Goal: Task Accomplishment & Management: Manage account settings

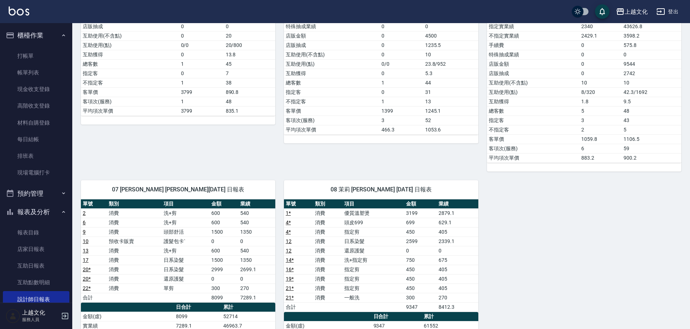
scroll to position [70, 0]
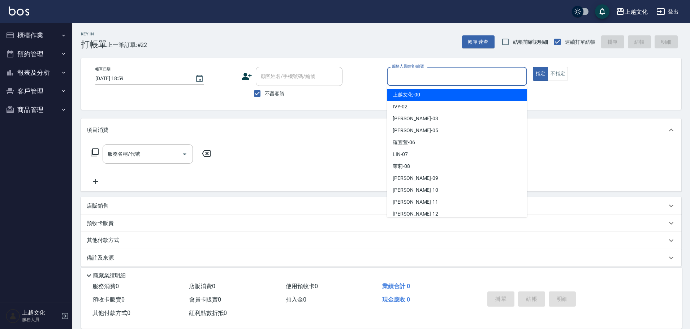
click at [401, 78] on input "服務人員姓名/編號" at bounding box center [457, 76] width 134 height 13
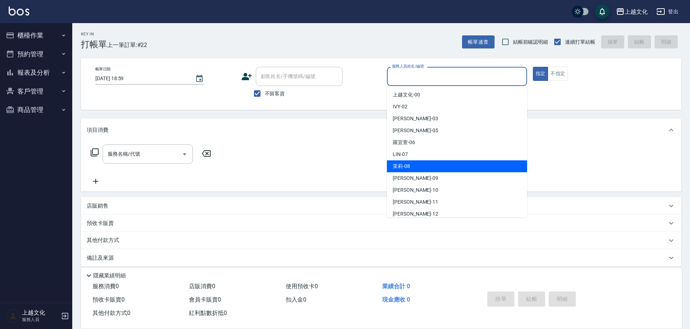
click at [407, 165] on span "茉莉 -08" at bounding box center [401, 167] width 17 height 8
type input "茉莉-08"
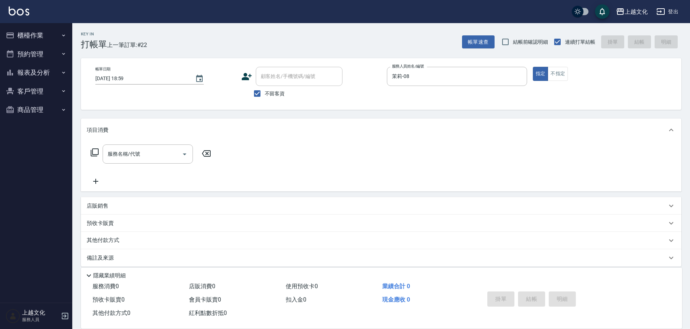
click at [97, 151] on icon at bounding box center [94, 152] width 9 height 9
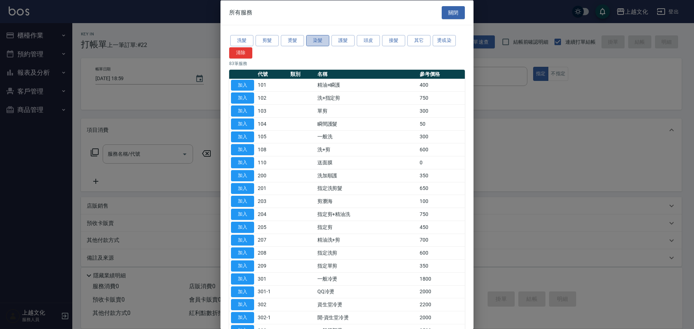
click at [316, 36] on button "染髮" at bounding box center [317, 40] width 23 height 11
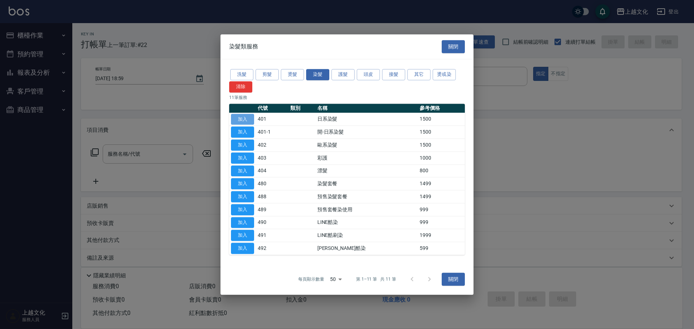
click at [243, 119] on button "加入" at bounding box center [242, 119] width 23 height 11
type input "日系染髮(401)"
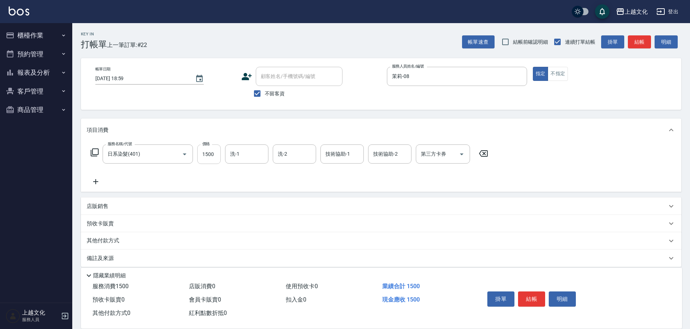
click at [216, 163] on input "1500" at bounding box center [208, 155] width 23 height 20
type input "2299"
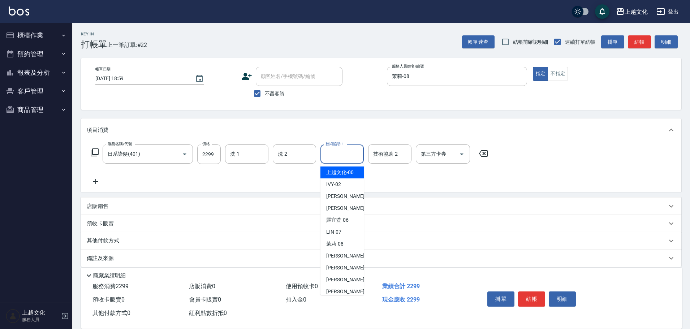
click at [335, 154] on input "技術協助-1" at bounding box center [342, 154] width 37 height 13
drag, startPoint x: 339, startPoint y: 211, endPoint x: 342, endPoint y: 206, distance: 5.8
click at [340, 210] on span "EMILY -05" at bounding box center [349, 209] width 46 height 8
type input "EMILY-05"
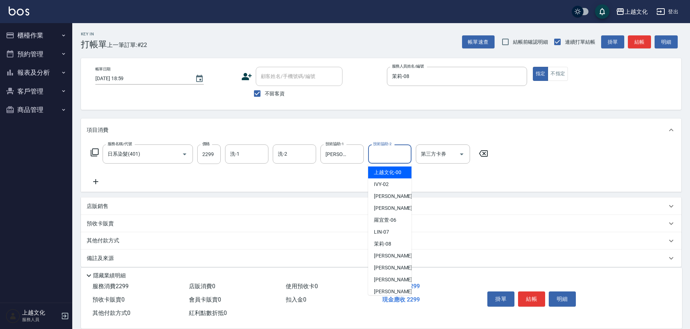
click at [378, 153] on input "技術協助-2" at bounding box center [389, 154] width 37 height 13
click at [394, 240] on div "茉莉 -08" at bounding box center [389, 244] width 43 height 12
type input "茉莉-08"
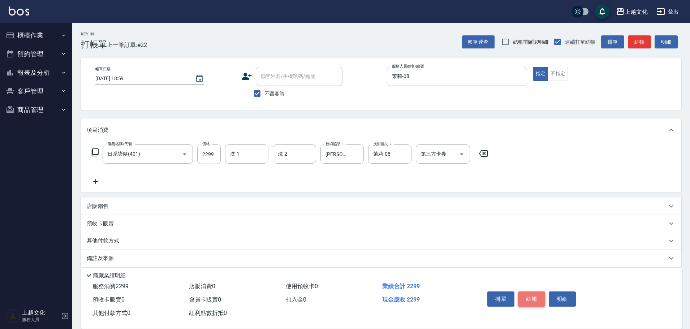
click at [532, 298] on button "結帳" at bounding box center [531, 299] width 27 height 15
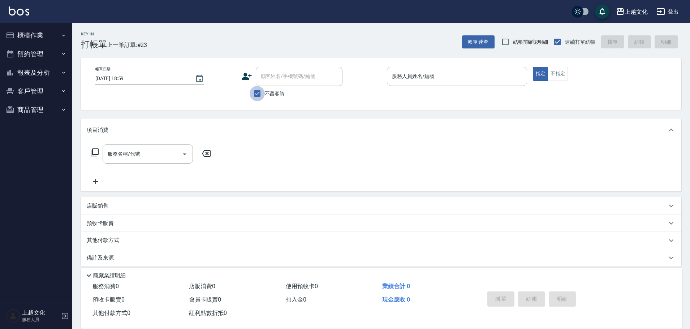
click at [260, 91] on input "不留客資" at bounding box center [257, 93] width 15 height 15
checkbox input "false"
click at [266, 80] on input "顧客姓名/手機號碼/編號" at bounding box center [293, 76] width 69 height 13
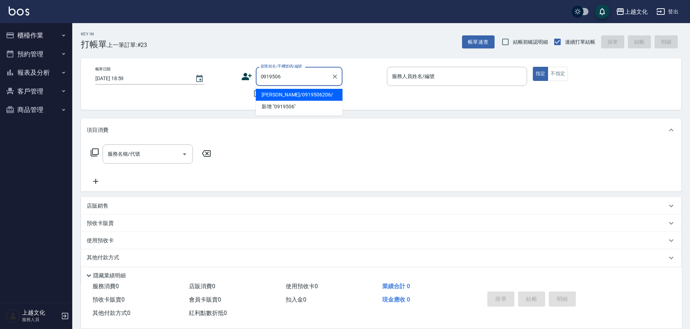
click at [273, 94] on li "楊印芳/0919506206/" at bounding box center [299, 95] width 87 height 12
type input "楊印芳/0919506206/"
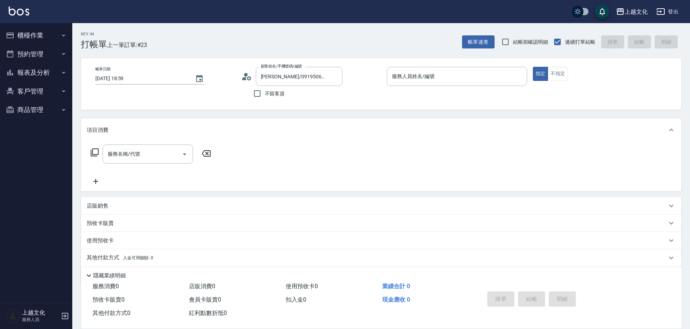
click at [248, 77] on icon at bounding box center [249, 78] width 4 height 4
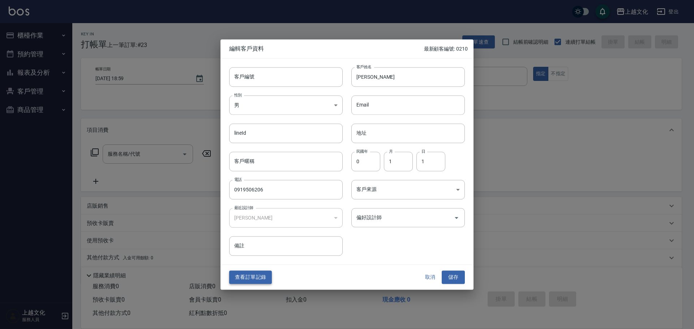
click at [237, 280] on button "查看訂單記錄" at bounding box center [250, 277] width 43 height 13
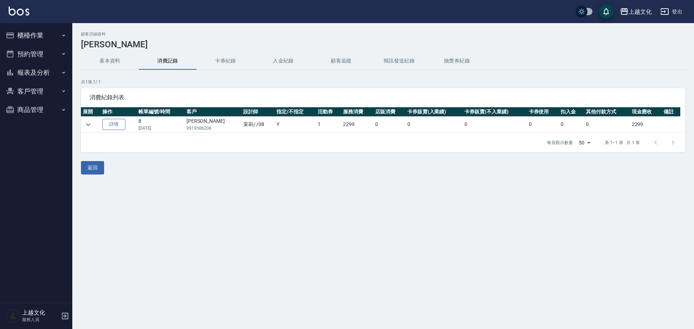
click at [113, 124] on link "詳情" at bounding box center [113, 124] width 23 height 11
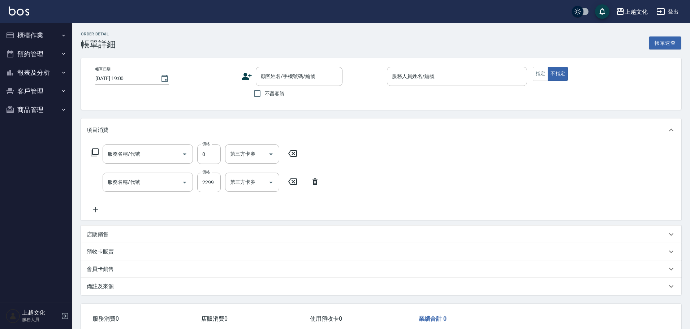
type input "2024/12/29 13:27"
type input "茉莉-08"
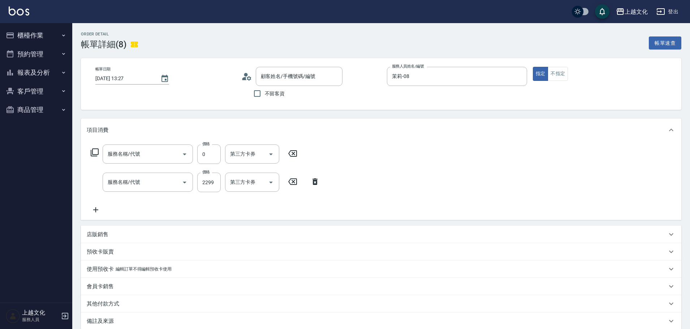
type input "還原護髮(501)"
type input "日系染髮(401)"
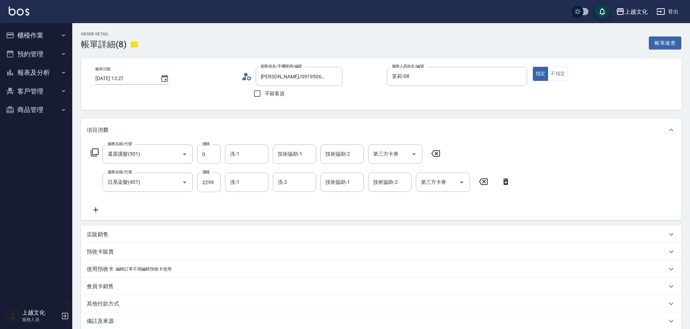
type input "楊印芳/0919506206/"
click at [38, 70] on button "報表及分析" at bounding box center [36, 72] width 66 height 19
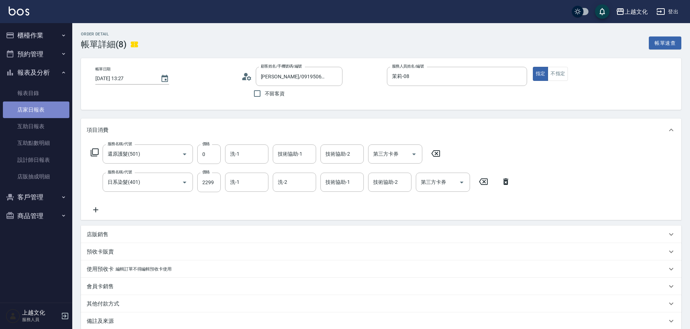
click at [43, 108] on link "店家日報表" at bounding box center [36, 110] width 66 height 17
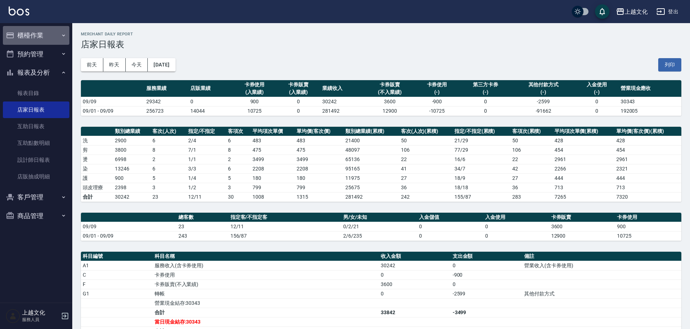
click at [42, 37] on button "櫃檯作業" at bounding box center [36, 35] width 66 height 19
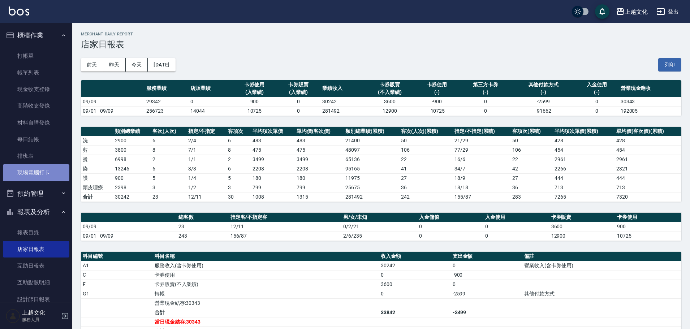
click at [49, 172] on link "現場電腦打卡" at bounding box center [36, 172] width 66 height 17
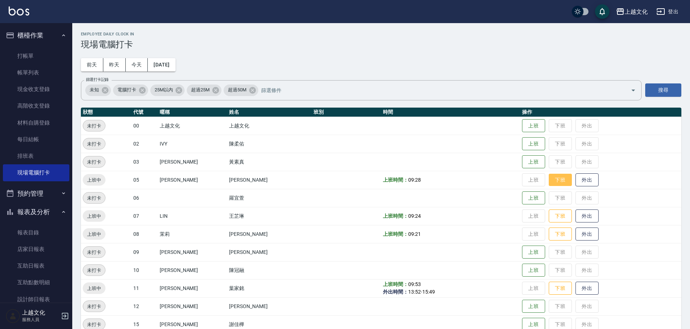
click at [557, 178] on button "下班" at bounding box center [560, 180] width 23 height 13
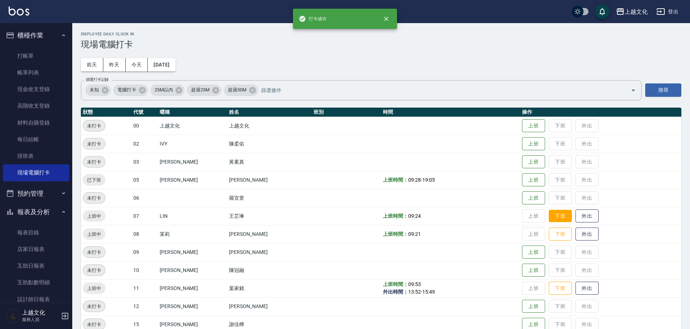
click at [552, 217] on button "下班" at bounding box center [560, 216] width 23 height 13
click at [553, 235] on button "下班" at bounding box center [560, 234] width 23 height 13
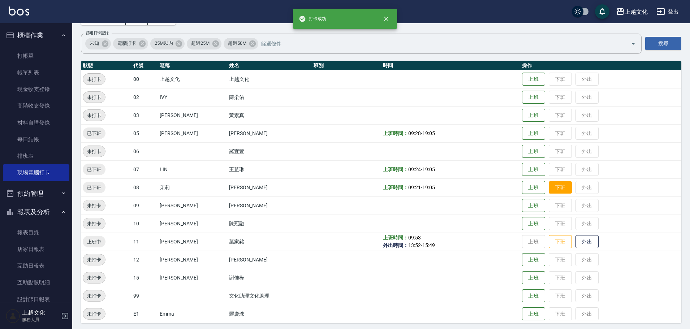
scroll to position [50, 0]
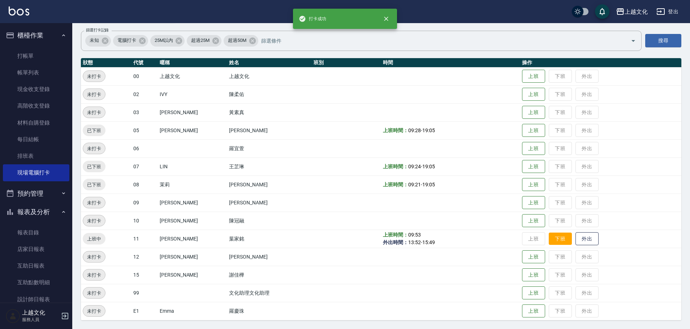
click at [554, 241] on button "下班" at bounding box center [560, 239] width 23 height 13
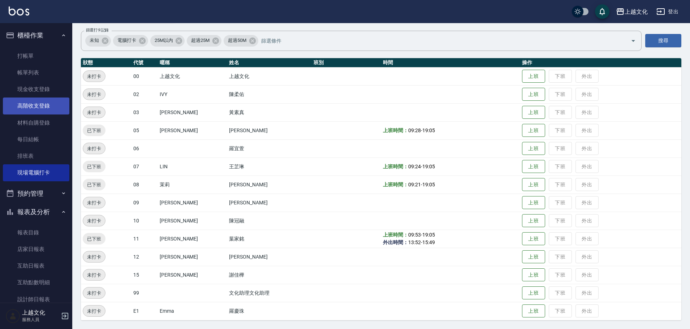
click at [25, 106] on link "高階收支登錄" at bounding box center [36, 106] width 66 height 17
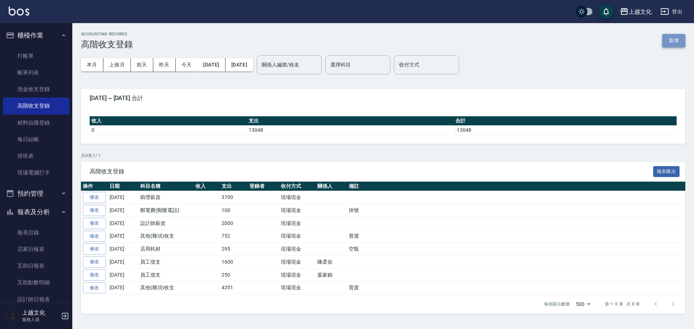
click at [674, 38] on button "新增" at bounding box center [673, 40] width 23 height 13
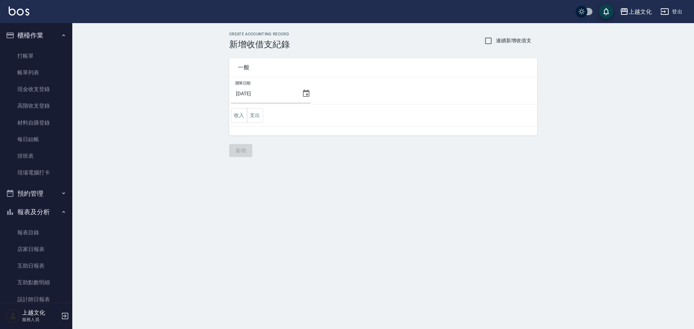
click at [304, 96] on icon at bounding box center [306, 93] width 7 height 7
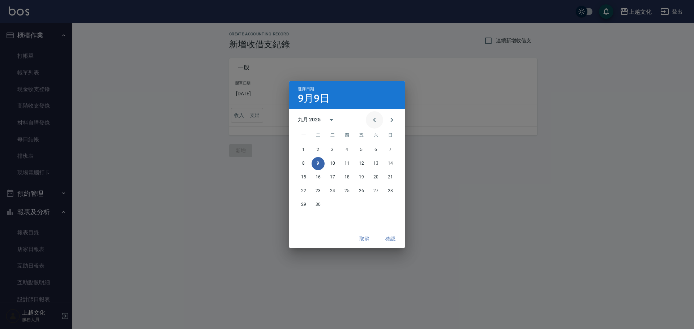
click at [374, 121] on icon "Previous month" at bounding box center [374, 120] width 3 height 4
click at [390, 204] on button "31" at bounding box center [390, 204] width 13 height 13
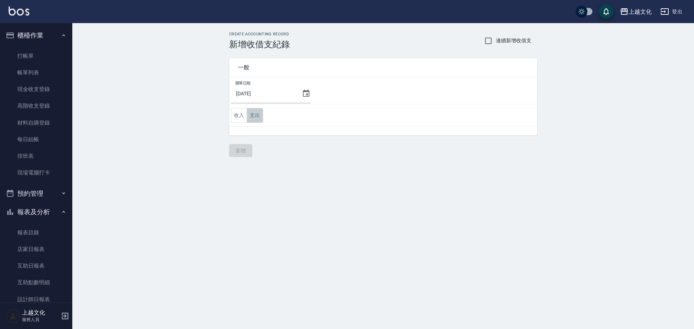
click at [258, 115] on button "支出" at bounding box center [255, 115] width 16 height 15
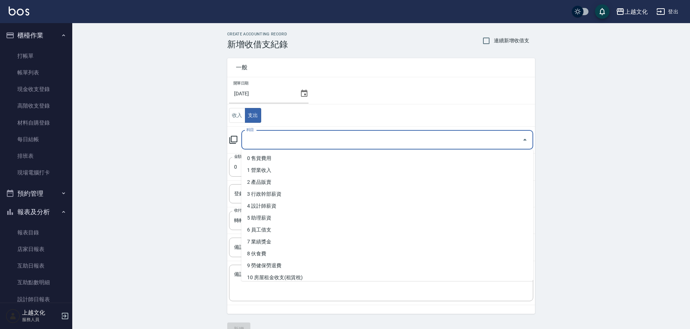
click at [344, 141] on input "科目" at bounding box center [382, 140] width 275 height 13
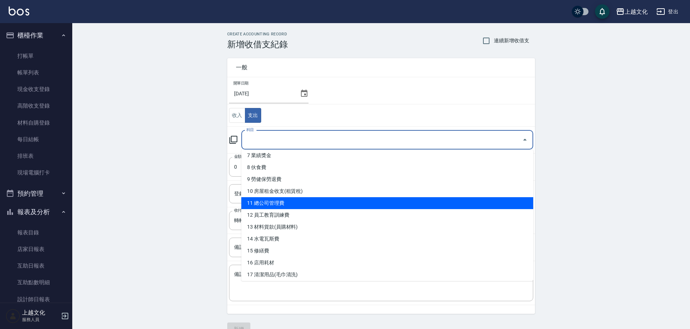
scroll to position [72, 0]
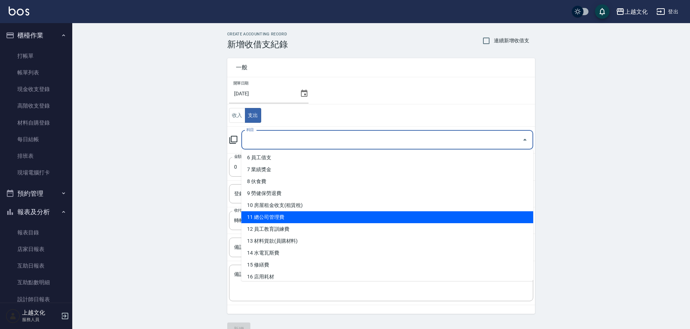
click at [340, 214] on li "11 總公司管理費" at bounding box center [387, 217] width 292 height 12
type input "11 總公司管理費"
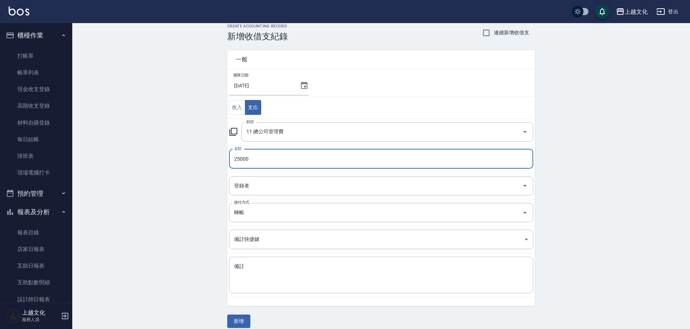
scroll to position [16, 0]
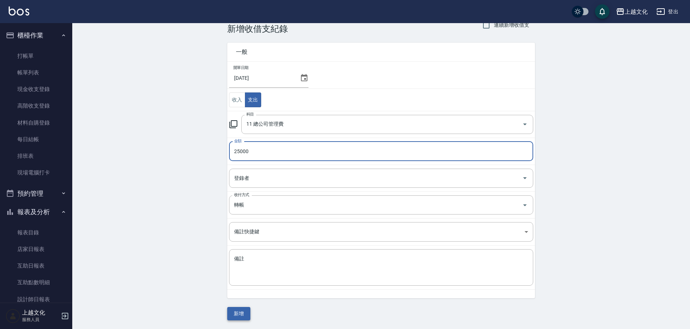
type input "25000"
click at [240, 316] on button "新增" at bounding box center [238, 313] width 23 height 13
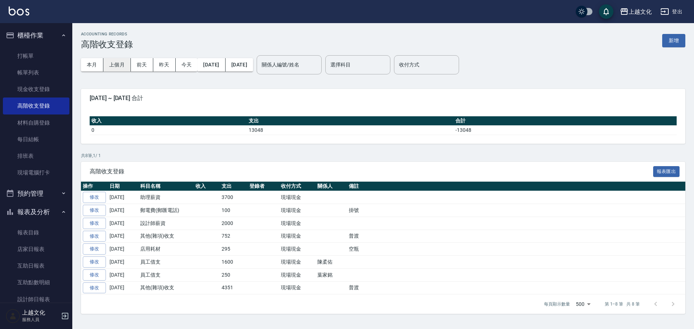
click at [107, 62] on button "上個月" at bounding box center [116, 64] width 27 height 13
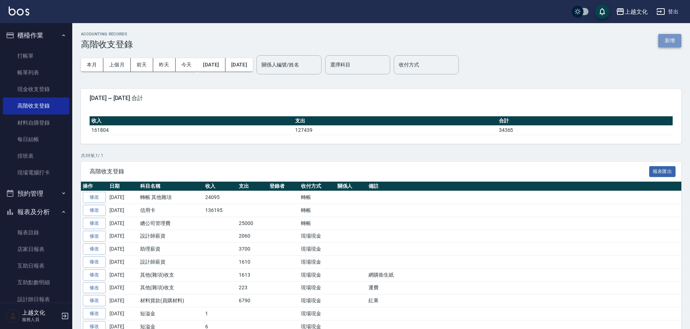
click at [662, 39] on button "新增" at bounding box center [669, 40] width 23 height 13
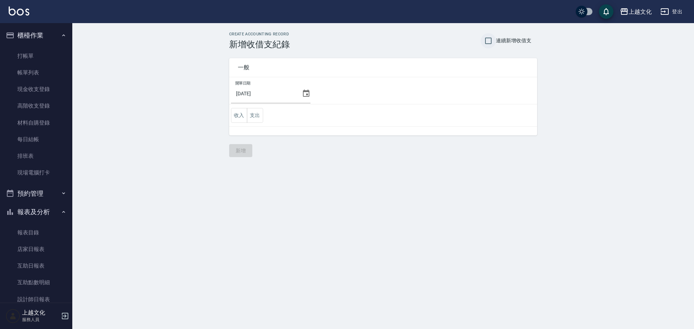
click at [488, 41] on input "連續新增收借支" at bounding box center [488, 40] width 15 height 15
checkbox input "true"
click at [306, 94] on icon at bounding box center [306, 93] width 9 height 9
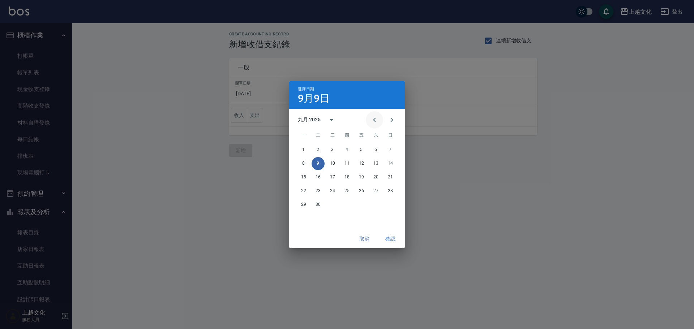
click at [372, 121] on icon "Previous month" at bounding box center [374, 120] width 9 height 9
click at [390, 205] on button "31" at bounding box center [390, 204] width 13 height 13
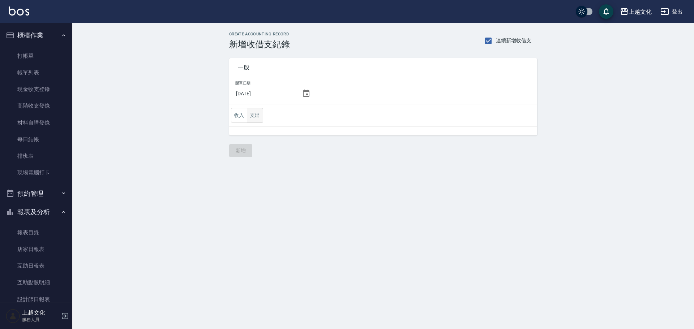
click at [255, 119] on button "支出" at bounding box center [255, 115] width 16 height 15
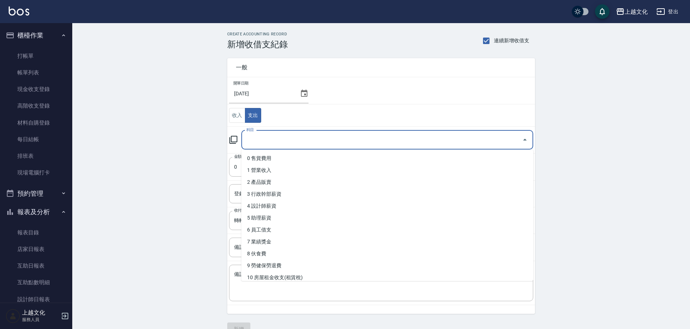
click at [264, 144] on input "科目" at bounding box center [382, 140] width 275 height 13
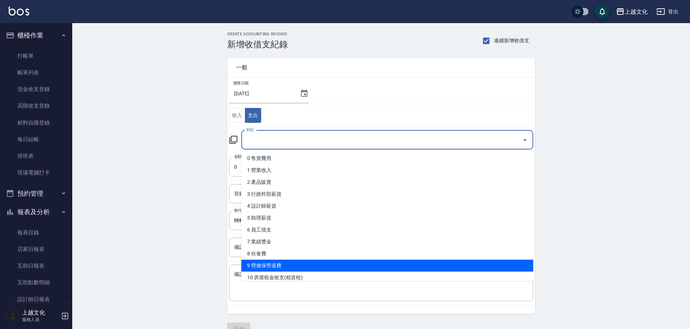
click at [311, 262] on li "9 勞健保勞退費" at bounding box center [387, 266] width 292 height 12
type input "9 勞健保勞退費"
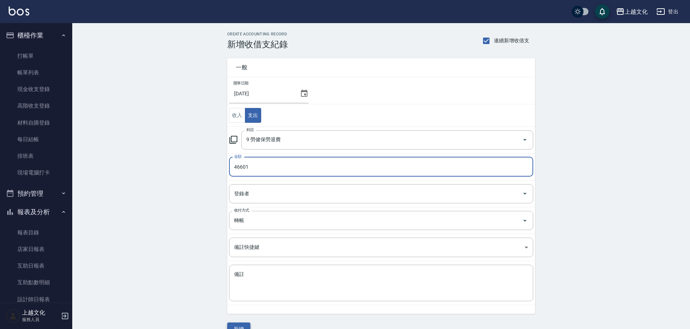
type input "46601"
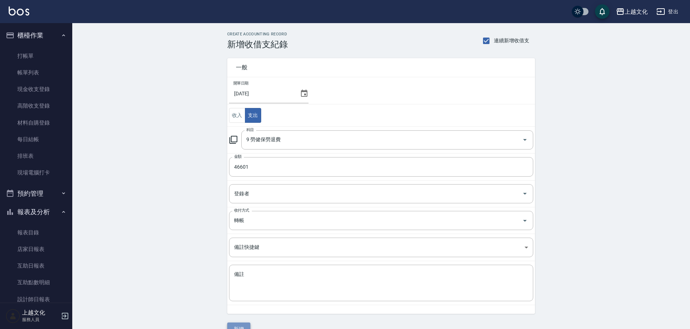
click at [241, 326] on button "新增" at bounding box center [238, 329] width 23 height 13
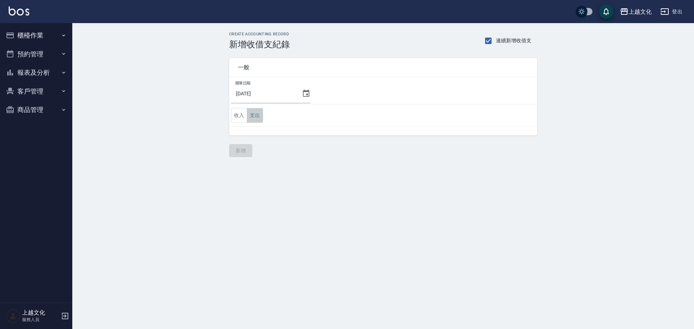
click at [250, 116] on button "支出" at bounding box center [255, 115] width 16 height 15
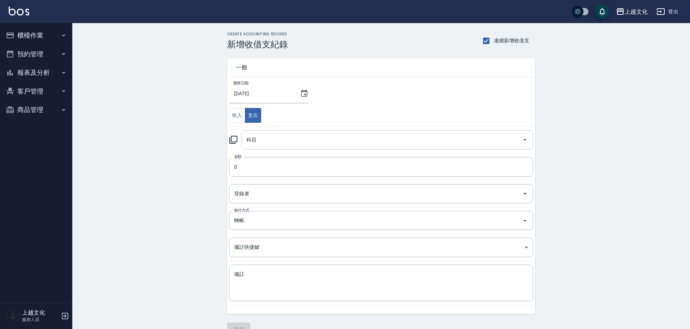
click at [258, 140] on input "科目" at bounding box center [382, 140] width 275 height 13
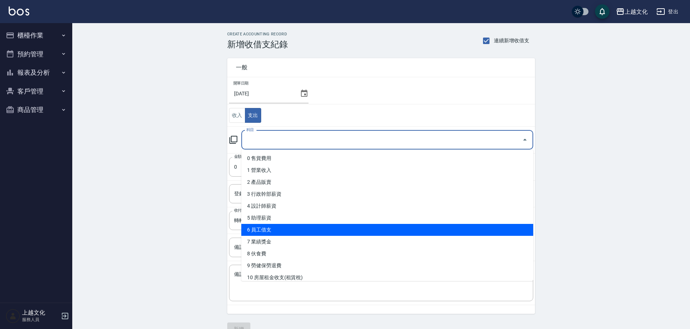
scroll to position [36, 0]
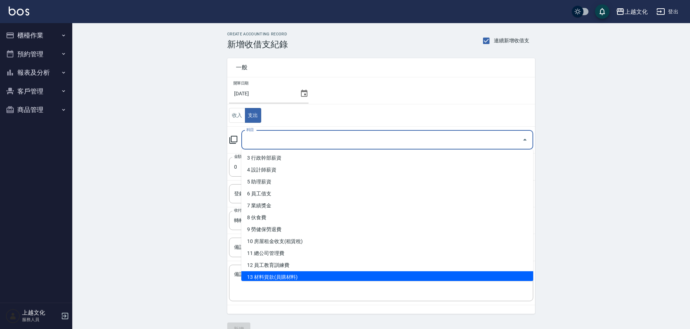
click at [275, 276] on li "13 材料貨款(員購材料)" at bounding box center [387, 277] width 292 height 12
type input "13 材料貨款(員購材料)"
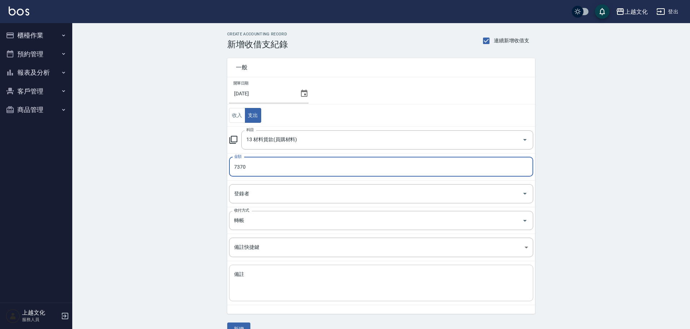
type input "7370"
click at [308, 282] on textarea "備註" at bounding box center [381, 283] width 294 height 25
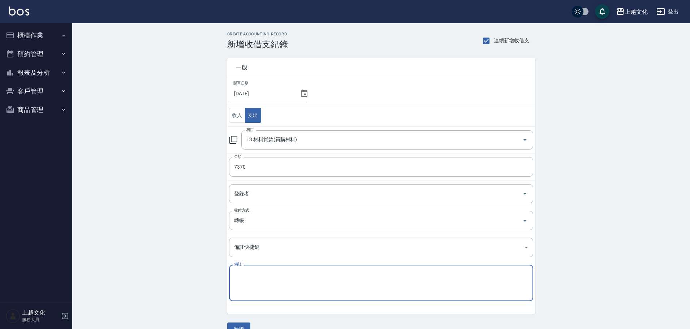
type textarea "r"
type textarea "金髮兒"
click at [242, 327] on button "新增" at bounding box center [238, 329] width 23 height 13
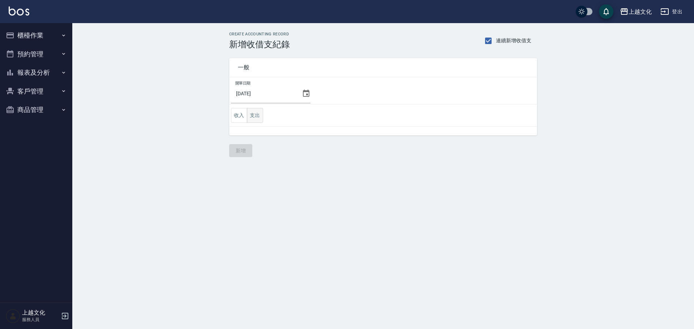
click at [254, 118] on button "支出" at bounding box center [255, 115] width 16 height 15
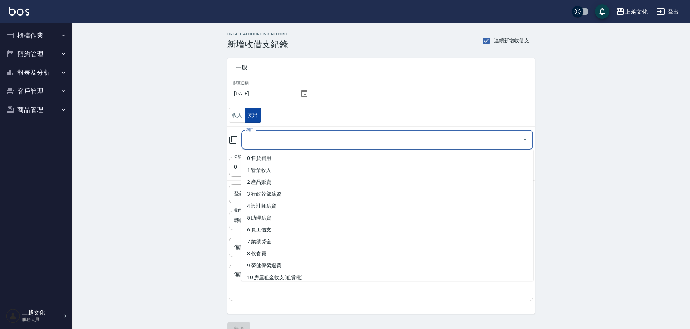
click at [259, 139] on input "科目" at bounding box center [382, 140] width 275 height 13
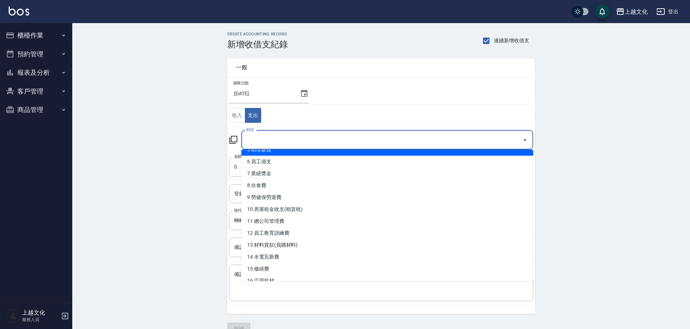
scroll to position [72, 0]
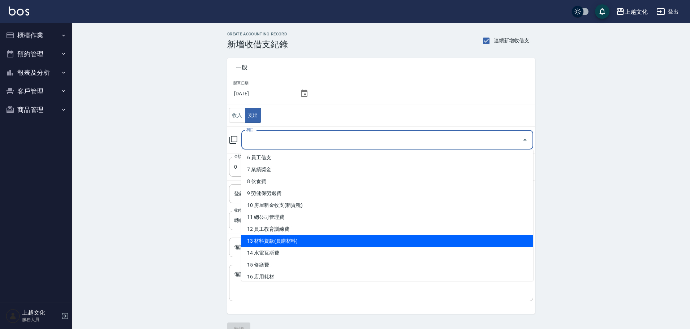
click at [262, 239] on li "13 材料貨款(員購材料)" at bounding box center [387, 241] width 292 height 12
type input "13 材料貨款(員購材料)"
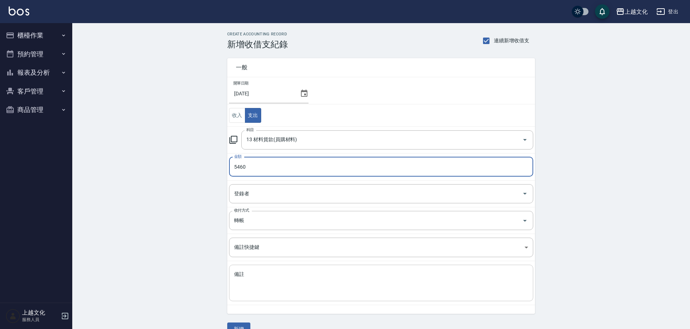
type input "5460"
click at [298, 287] on textarea "備註" at bounding box center [381, 283] width 294 height 25
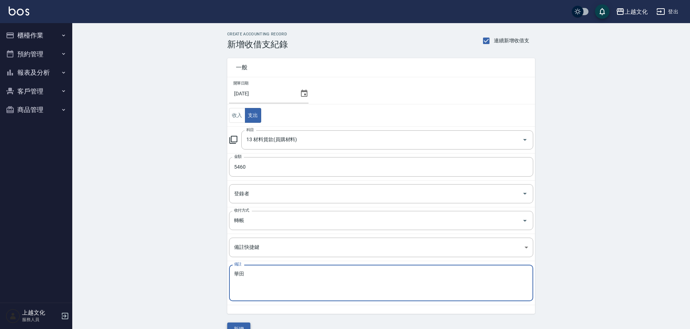
type textarea "華田"
click at [239, 326] on button "新增" at bounding box center [238, 329] width 23 height 13
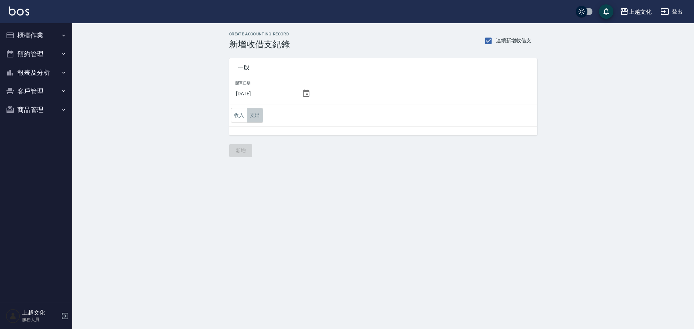
click at [256, 119] on button "支出" at bounding box center [255, 115] width 16 height 15
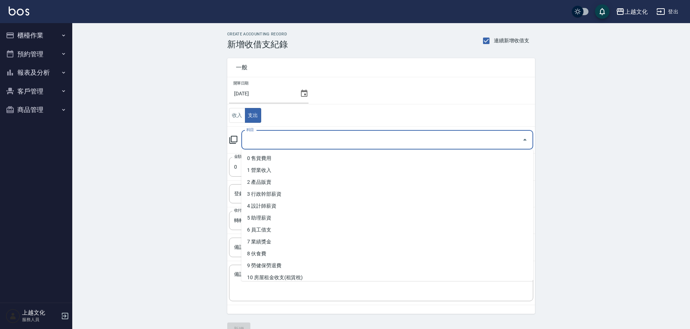
click at [281, 142] on input "科目" at bounding box center [382, 140] width 275 height 13
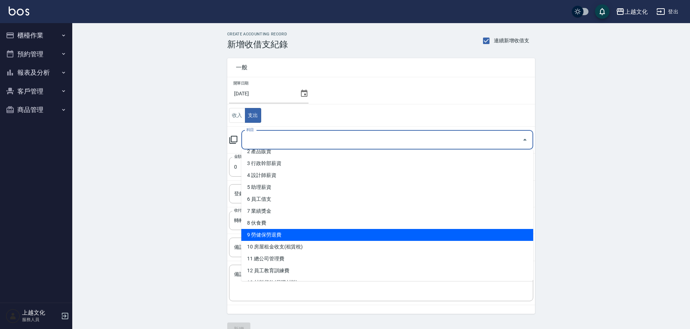
scroll to position [72, 0]
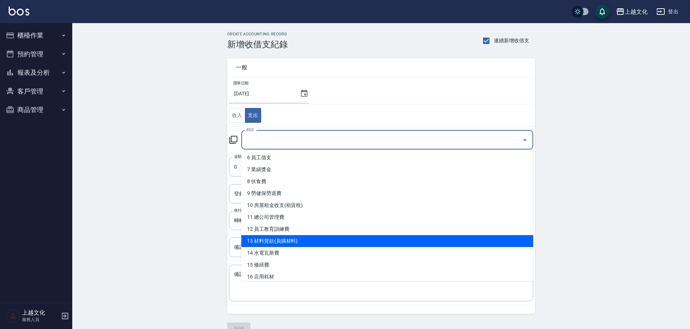
click at [298, 239] on li "13 材料貨款(員購材料)" at bounding box center [387, 241] width 292 height 12
type input "13 材料貨款(員購材料)"
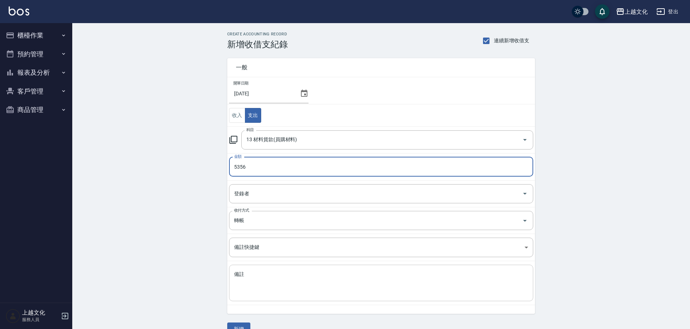
type input "5356"
click at [271, 273] on textarea "備註" at bounding box center [381, 283] width 294 height 25
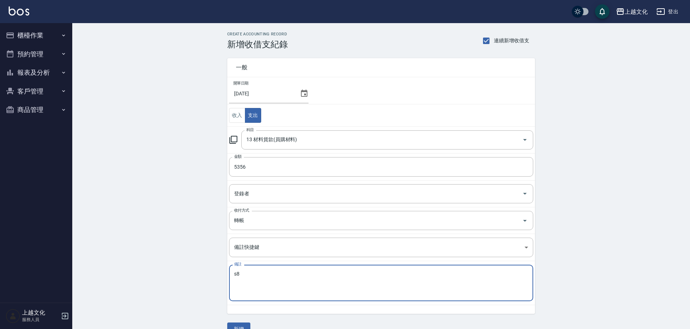
type textarea "s"
type textarea "納普拉"
click at [235, 325] on button "新增" at bounding box center [238, 329] width 23 height 13
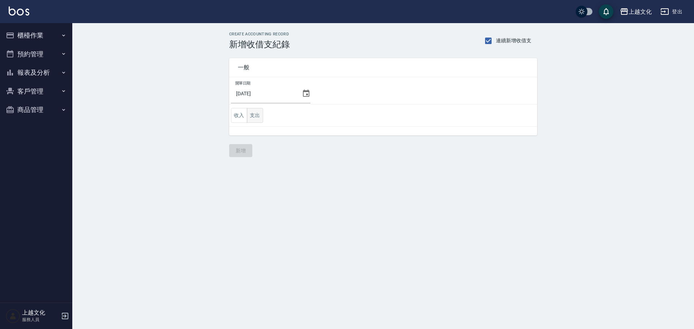
click at [258, 117] on button "支出" at bounding box center [255, 115] width 16 height 15
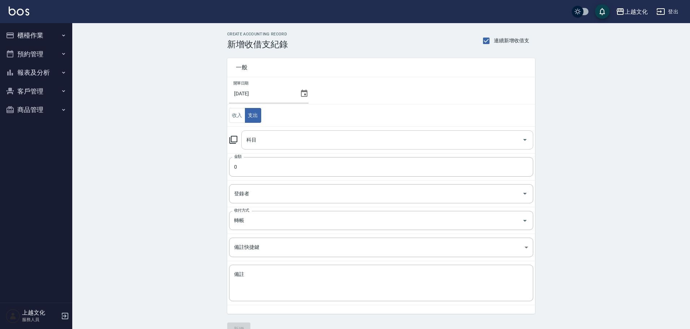
drag, startPoint x: 265, startPoint y: 143, endPoint x: 271, endPoint y: 149, distance: 8.4
click at [266, 142] on input "科目" at bounding box center [382, 140] width 275 height 13
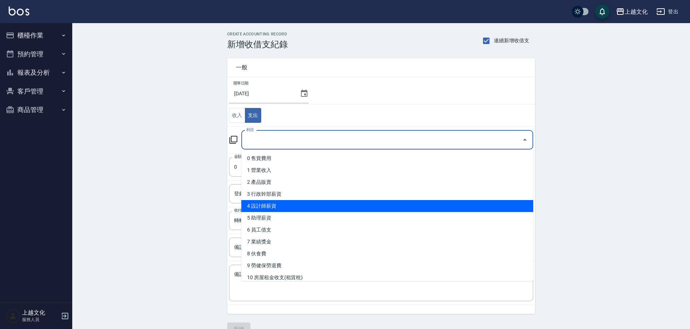
scroll to position [72, 0]
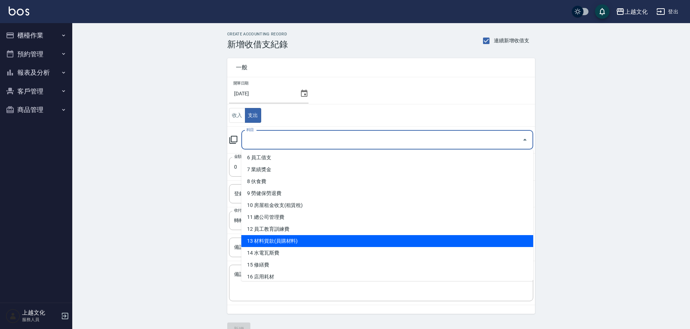
click at [283, 244] on li "13 材料貨款(員購材料)" at bounding box center [387, 241] width 292 height 12
type input "13 材料貨款(員購材料)"
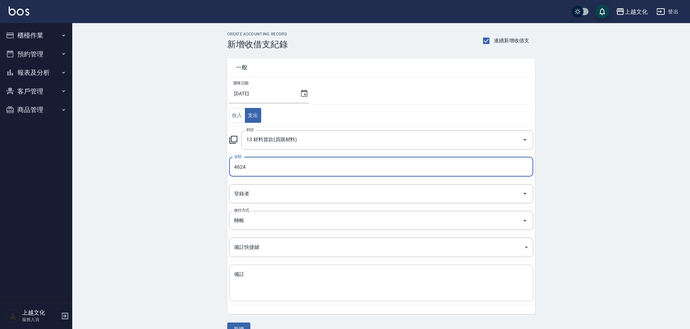
type input "4624"
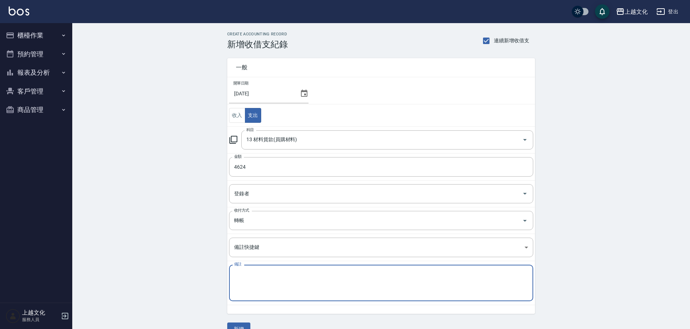
click at [254, 287] on textarea "備註" at bounding box center [381, 283] width 294 height 25
type textarea "名佳麗"
click at [242, 324] on button "新增" at bounding box center [238, 329] width 23 height 13
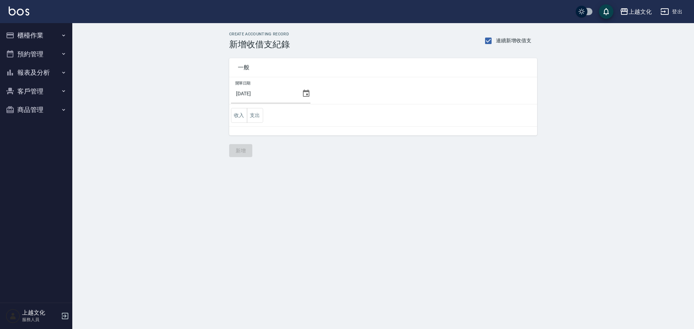
click at [303, 94] on icon at bounding box center [306, 93] width 9 height 9
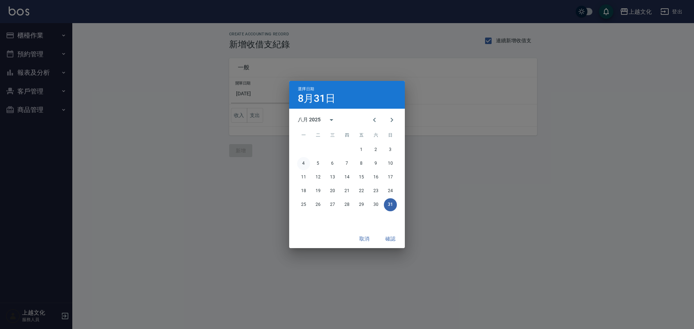
click at [304, 164] on button "4" at bounding box center [303, 163] width 13 height 13
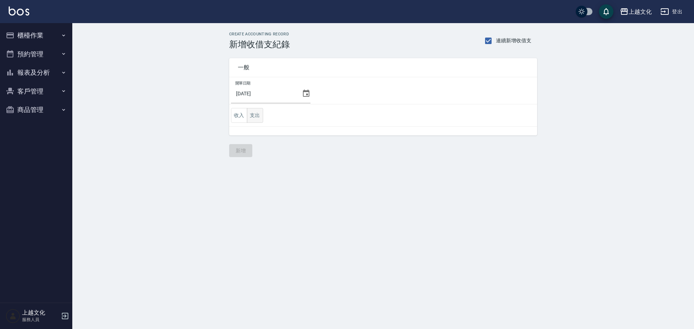
click at [259, 114] on button "支出" at bounding box center [255, 115] width 16 height 15
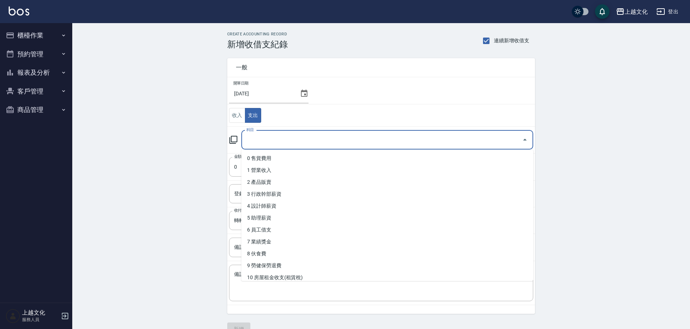
drag, startPoint x: 265, startPoint y: 138, endPoint x: 270, endPoint y: 135, distance: 6.5
click at [267, 139] on input "科目" at bounding box center [382, 140] width 275 height 13
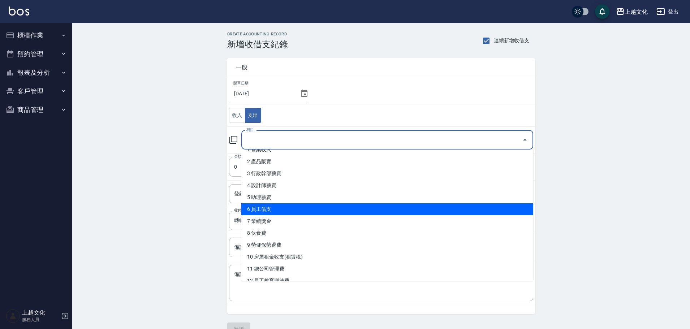
scroll to position [72, 0]
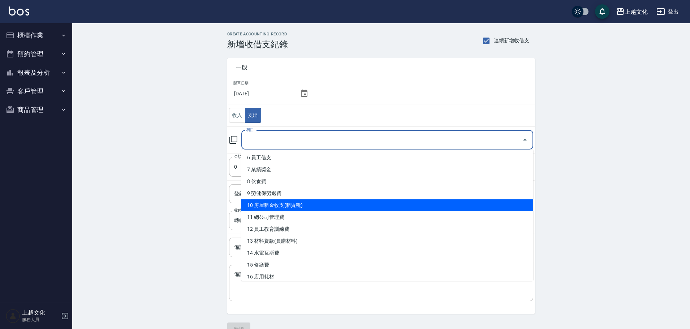
click at [294, 204] on li "10 房屋租金收支(租賃稅)" at bounding box center [387, 205] width 292 height 12
type input "10 房屋租金收支(租賃稅)"
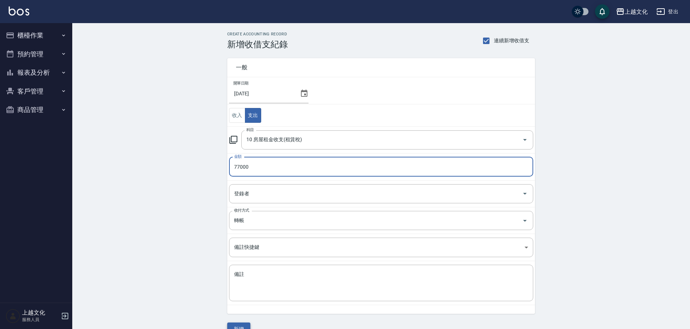
type input "77000"
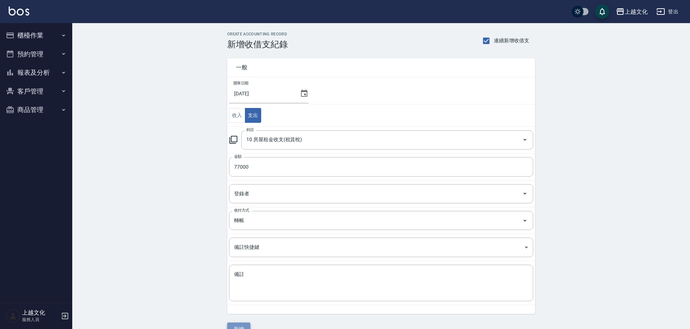
click at [244, 326] on button "新增" at bounding box center [238, 329] width 23 height 13
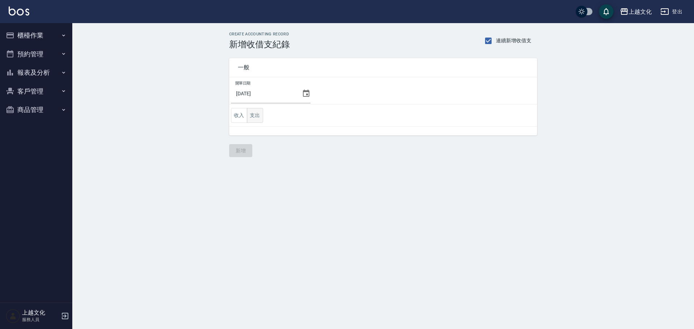
click at [258, 113] on button "支出" at bounding box center [255, 115] width 16 height 15
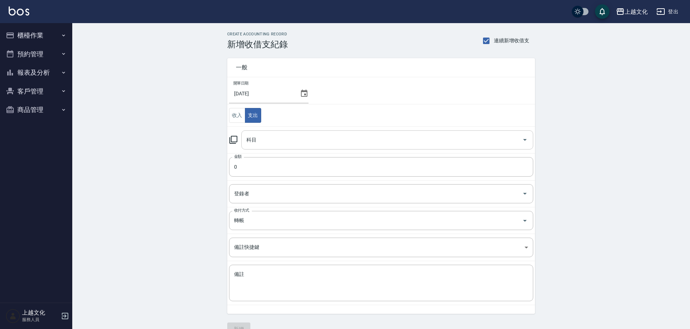
click at [267, 139] on input "科目" at bounding box center [382, 140] width 275 height 13
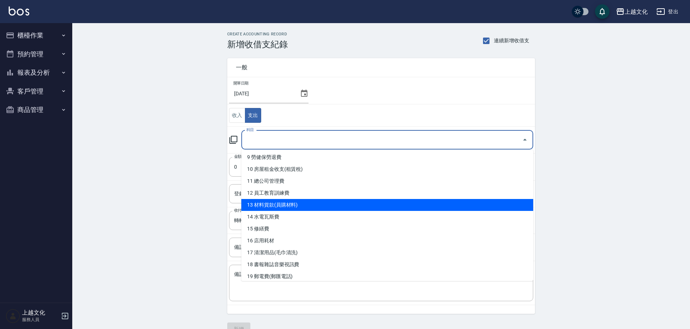
scroll to position [145, 0]
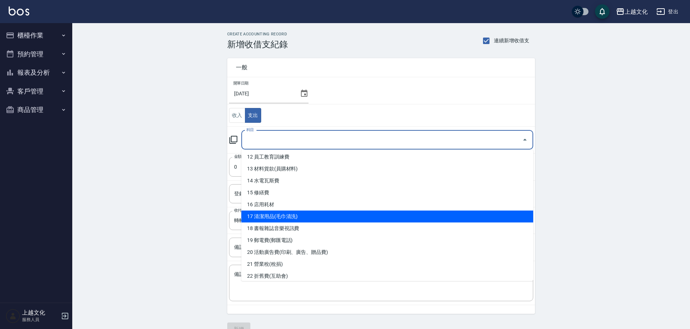
click at [300, 216] on li "17 清潔用品(毛巾清洗)" at bounding box center [387, 217] width 292 height 12
click at [300, 216] on input "轉帳" at bounding box center [371, 220] width 278 height 13
type input "17 清潔用品(毛巾清洗)"
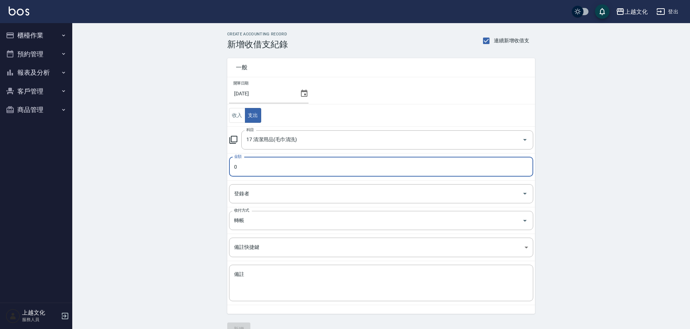
click at [238, 168] on input "0" at bounding box center [381, 167] width 304 height 20
type input "5215"
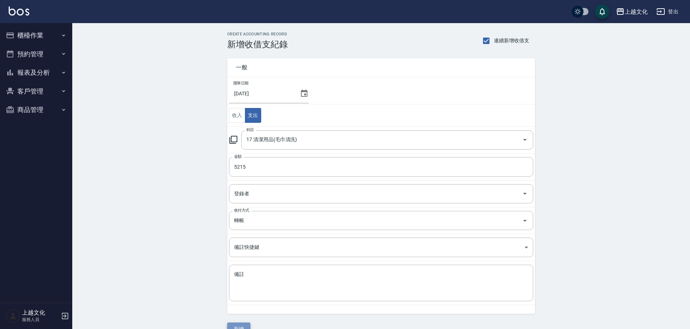
click at [240, 325] on button "新增" at bounding box center [238, 329] width 23 height 13
click at [240, 325] on div "一般 開單日期 [DATE] 收入 支出 科目 17 清潔用品(毛巾清洗) 科目 金額 5215 金額 登錄者 登錄者 收付方式 轉帳 收付方式 備註快捷鍵 …" at bounding box center [381, 193] width 308 height 287
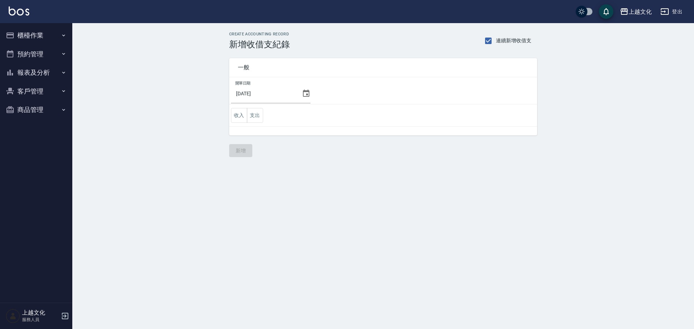
click at [302, 93] on icon at bounding box center [306, 93] width 9 height 9
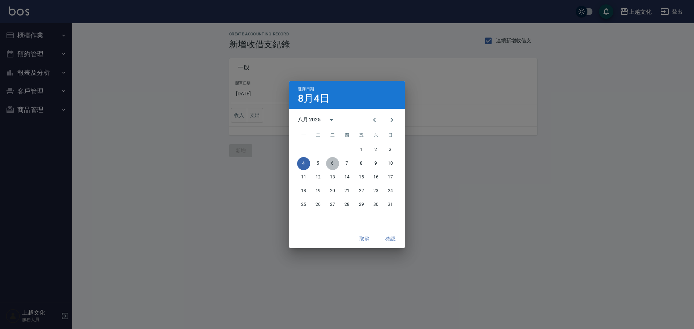
click at [334, 162] on button "6" at bounding box center [332, 163] width 13 height 13
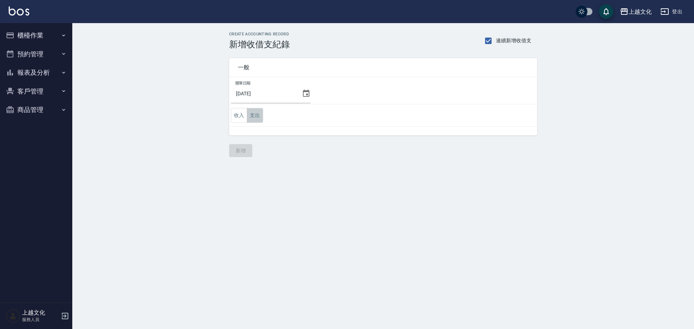
click at [256, 116] on button "支出" at bounding box center [255, 115] width 16 height 15
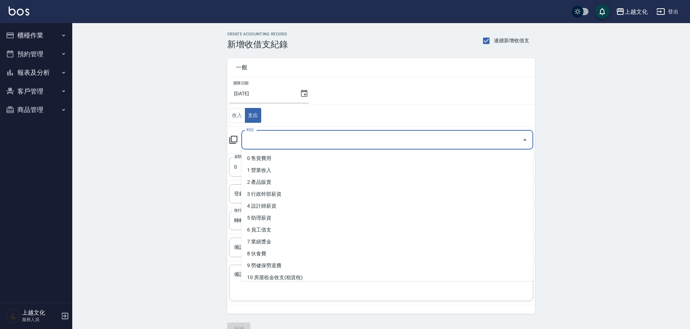
click at [260, 141] on input "科目" at bounding box center [382, 140] width 275 height 13
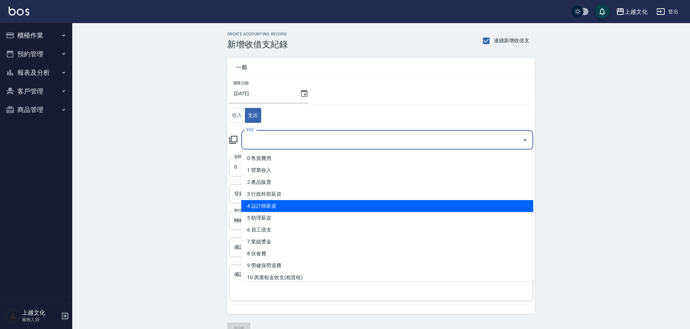
click at [266, 207] on li "4 設計師薪資" at bounding box center [387, 206] width 292 height 12
type input "4 設計師薪資"
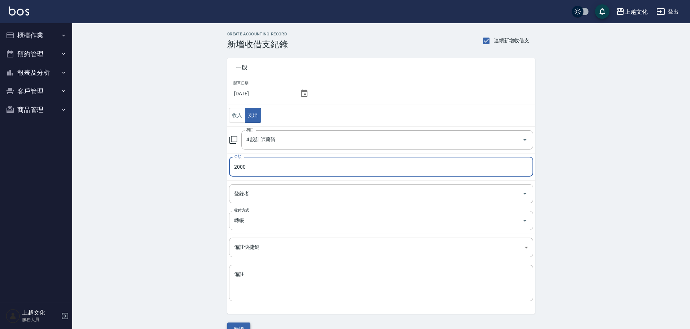
type input "2000"
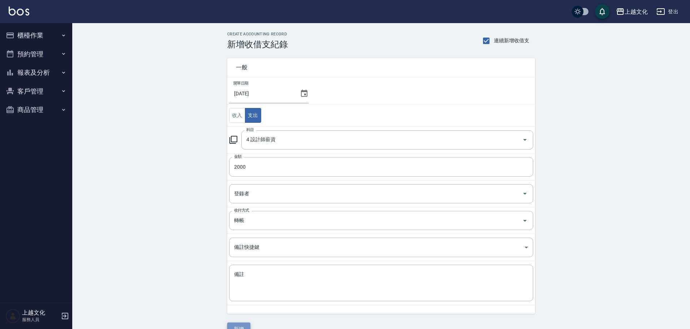
click at [238, 325] on button "新增" at bounding box center [238, 329] width 23 height 13
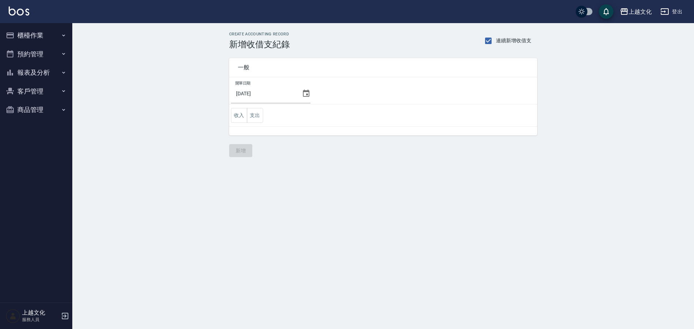
click at [303, 94] on icon at bounding box center [306, 93] width 9 height 9
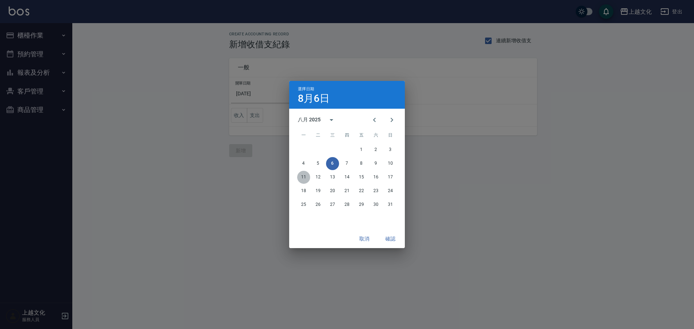
click at [300, 176] on button "11" at bounding box center [303, 177] width 13 height 13
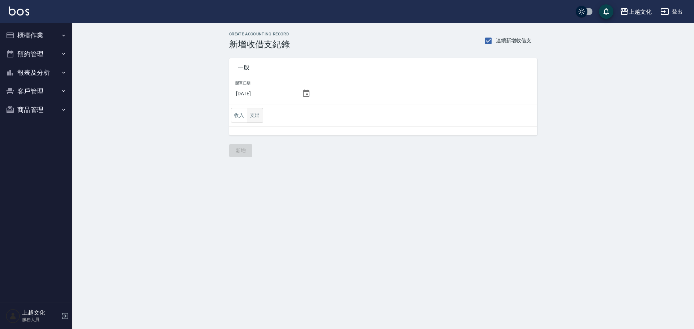
click at [252, 114] on button "支出" at bounding box center [255, 115] width 16 height 15
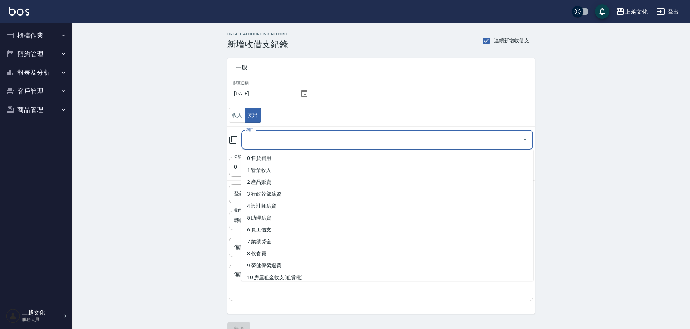
click at [262, 138] on input "科目" at bounding box center [382, 140] width 275 height 13
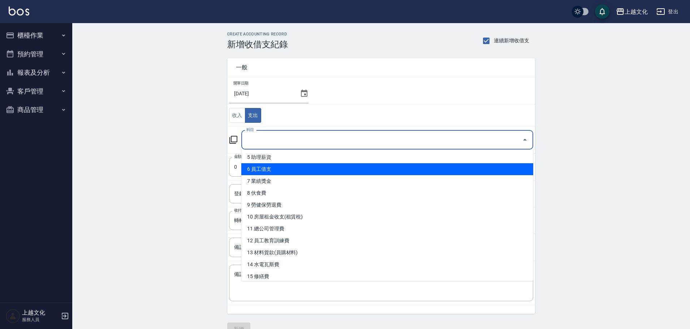
scroll to position [72, 0]
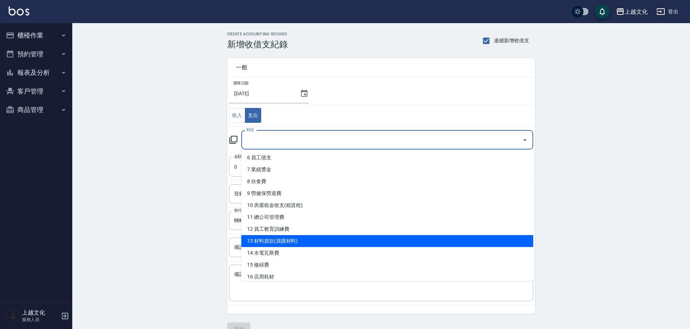
click at [284, 240] on li "13 材料貨款(員購材料)" at bounding box center [387, 241] width 292 height 12
type input "13 材料貨款(員購材料)"
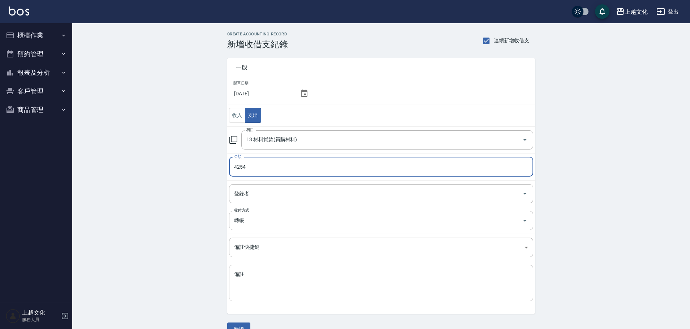
type input "4254"
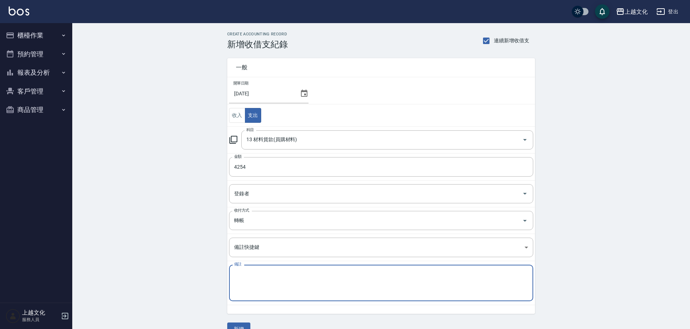
click at [253, 282] on textarea "備註" at bounding box center [381, 283] width 294 height 25
type textarea "x"
type textarea "[PERSON_NAME]塔"
click at [241, 325] on button "新增" at bounding box center [238, 329] width 23 height 13
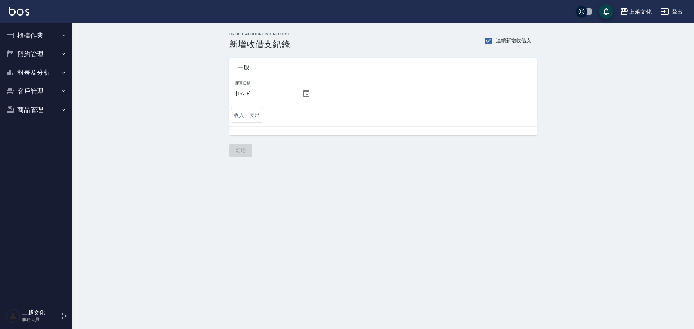
click at [305, 94] on icon at bounding box center [306, 93] width 9 height 9
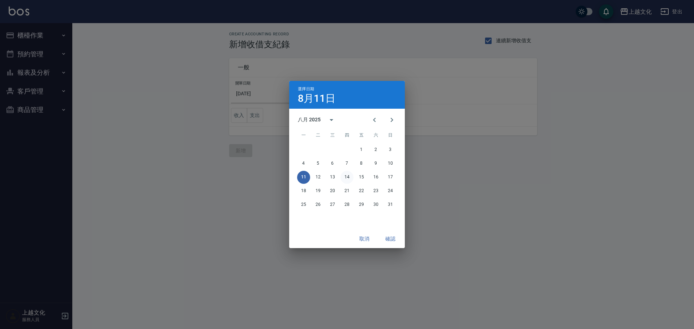
click at [346, 178] on button "14" at bounding box center [346, 177] width 13 height 13
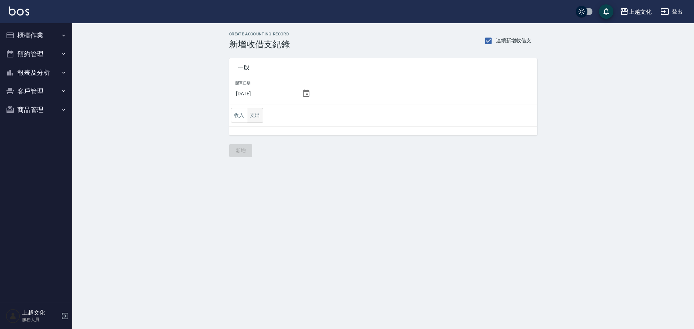
click at [260, 116] on button "支出" at bounding box center [255, 115] width 16 height 15
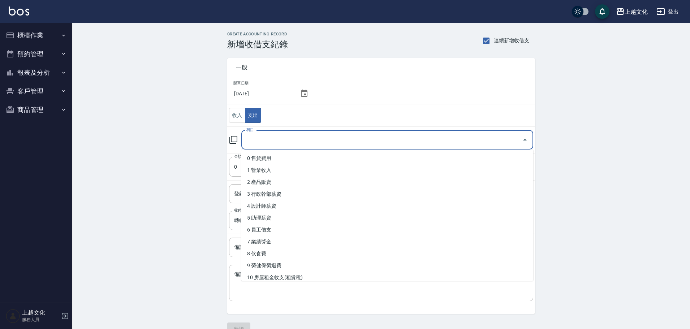
click at [261, 139] on input "科目" at bounding box center [382, 140] width 275 height 13
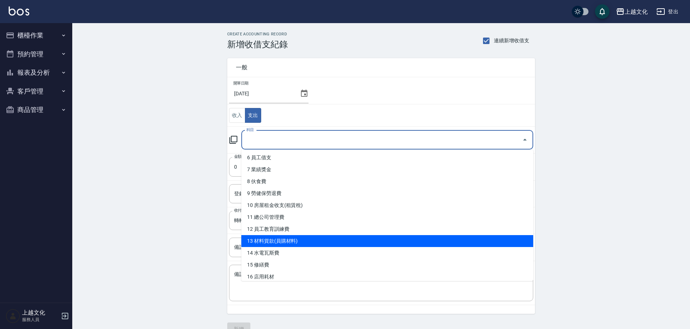
click at [275, 241] on li "13 材料貨款(員購材料)" at bounding box center [387, 241] width 292 height 12
type input "13 材料貨款(員購材料)"
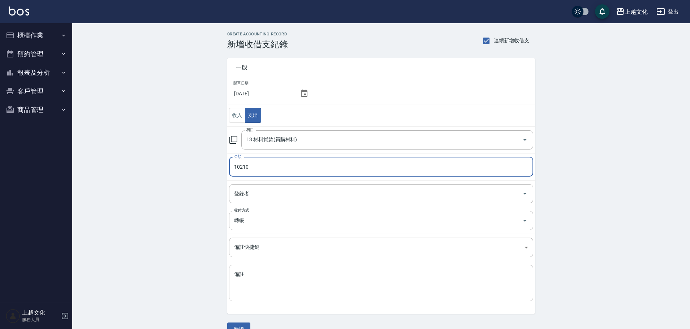
type input "10210"
click at [257, 274] on textarea "備註" at bounding box center [381, 283] width 294 height 25
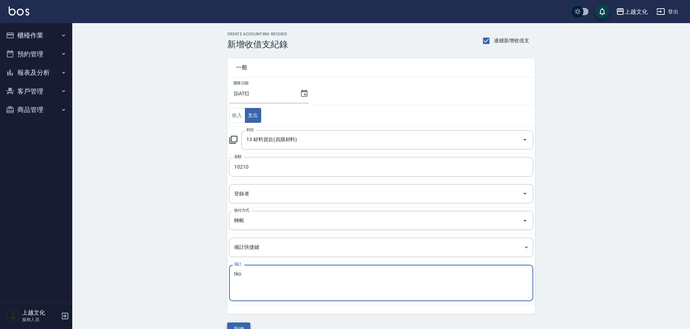
type textarea "tko"
click at [232, 324] on button "新增" at bounding box center [238, 329] width 23 height 13
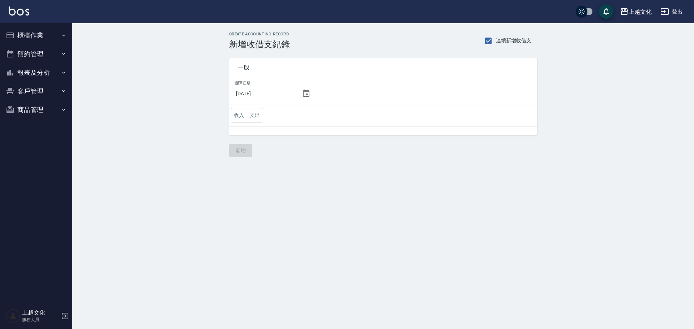
click at [305, 94] on icon at bounding box center [306, 93] width 9 height 9
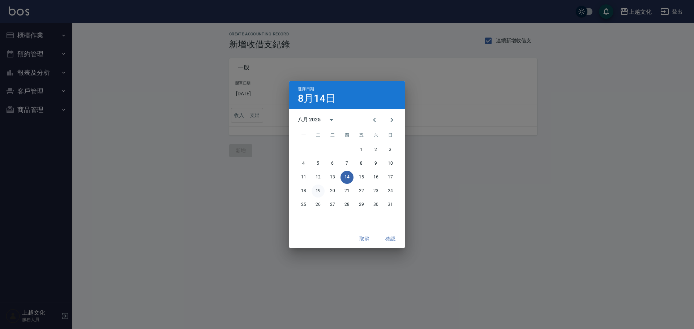
drag, startPoint x: 320, startPoint y: 190, endPoint x: 308, endPoint y: 188, distance: 12.3
click at [320, 190] on button "19" at bounding box center [317, 191] width 13 height 13
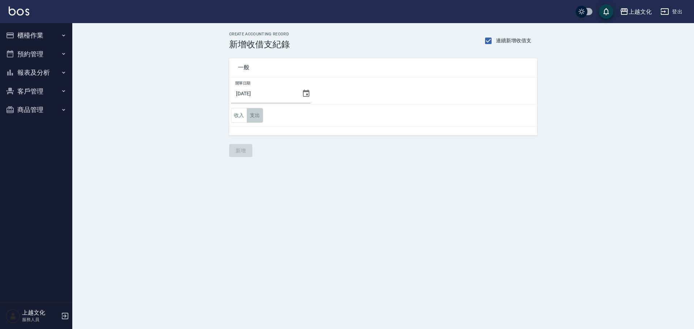
click at [256, 117] on button "支出" at bounding box center [255, 115] width 16 height 15
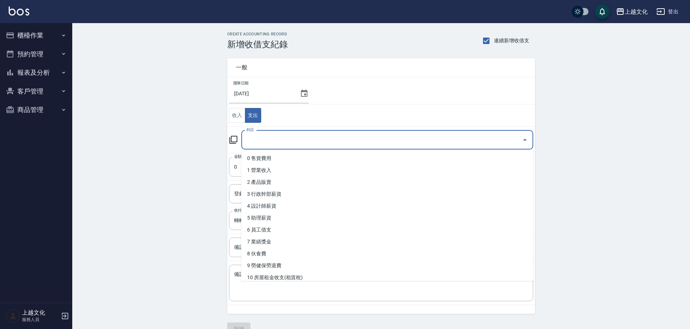
click at [252, 145] on input "科目" at bounding box center [382, 140] width 275 height 13
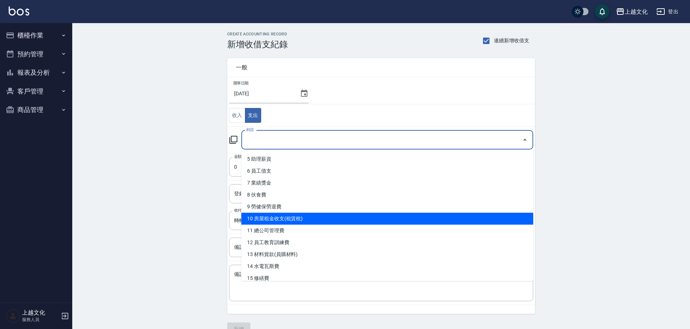
scroll to position [36, 0]
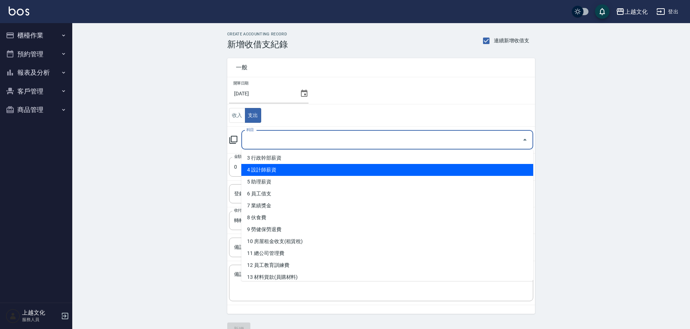
click at [266, 168] on li "4 設計師薪資" at bounding box center [387, 170] width 292 height 12
type input "4 設計師薪資"
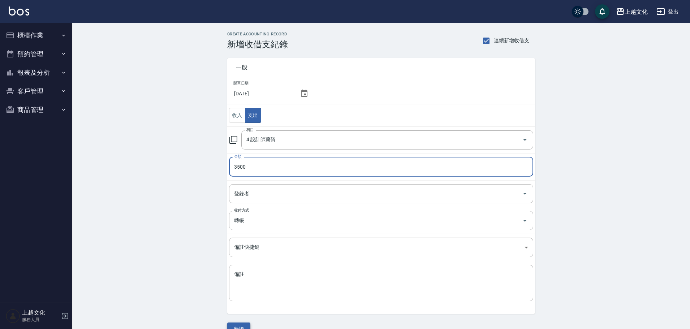
type input "3500"
click at [232, 326] on button "新增" at bounding box center [238, 329] width 23 height 13
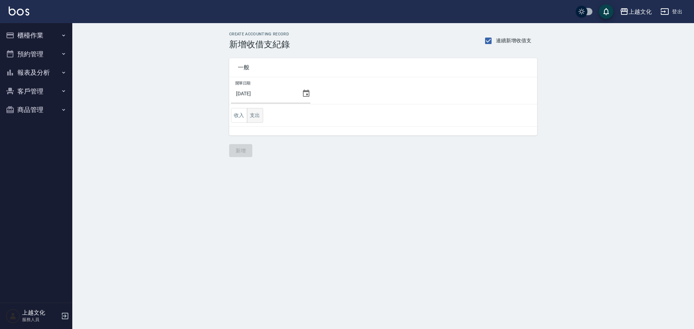
click at [253, 116] on button "支出" at bounding box center [255, 115] width 16 height 15
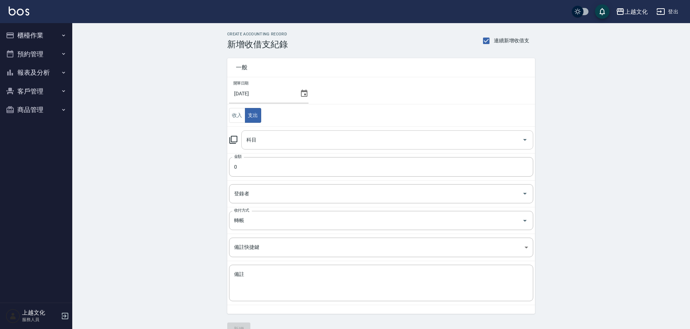
click at [258, 133] on div "科目" at bounding box center [387, 139] width 292 height 19
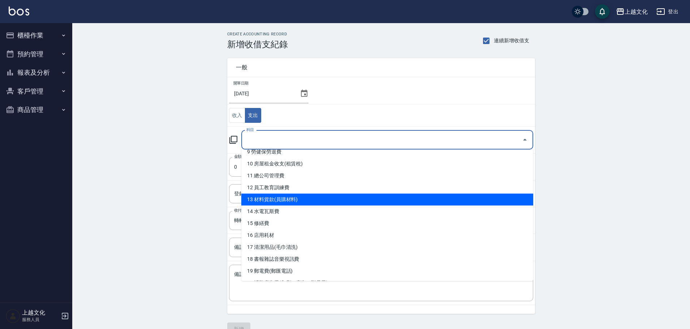
scroll to position [72, 0]
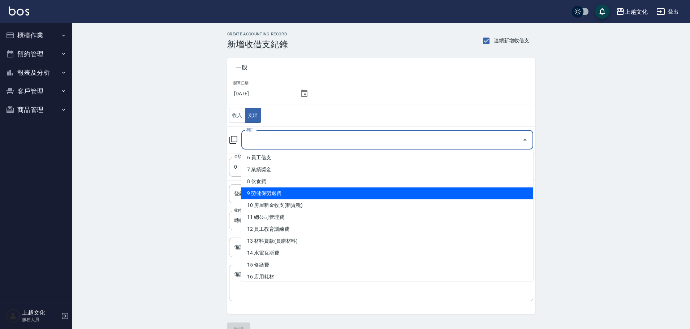
click at [267, 190] on li "9 勞健保勞退費" at bounding box center [387, 194] width 292 height 12
type input "9 勞健保勞退費"
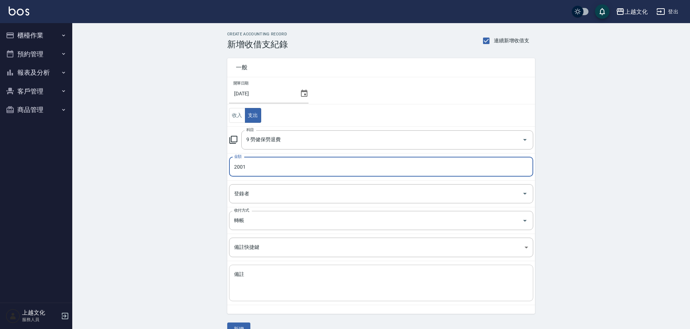
type input "2001"
click at [255, 287] on textarea "備註" at bounding box center [381, 283] width 294 height 25
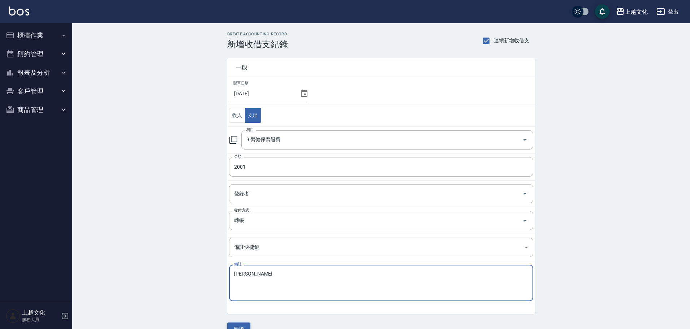
type textarea "[PERSON_NAME]"
click at [240, 326] on button "新增" at bounding box center [238, 329] width 23 height 13
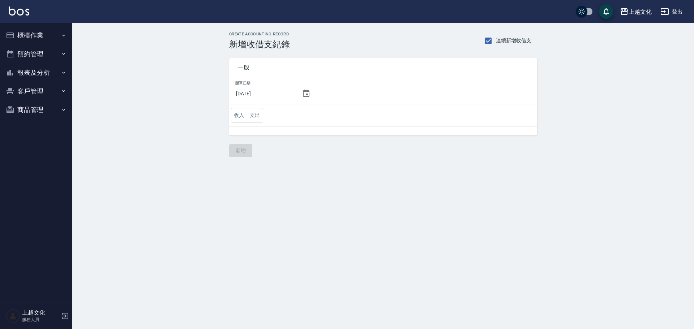
click at [303, 92] on icon at bounding box center [306, 93] width 7 height 7
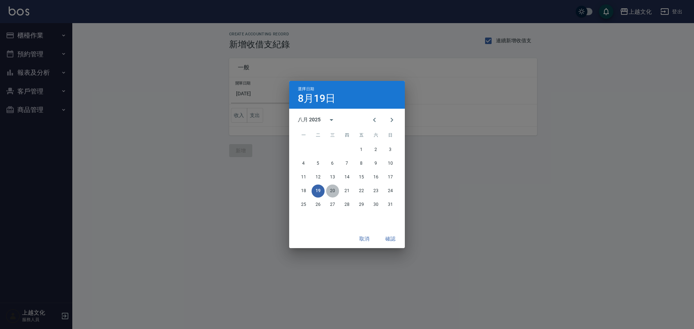
drag, startPoint x: 331, startPoint y: 188, endPoint x: 259, endPoint y: 147, distance: 83.5
click at [332, 189] on button "20" at bounding box center [332, 191] width 13 height 13
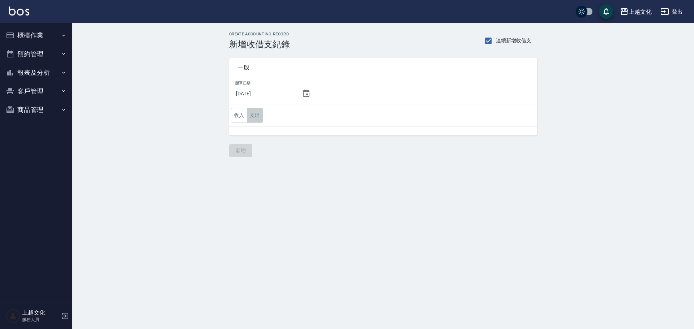
click at [257, 113] on button "支出" at bounding box center [255, 115] width 16 height 15
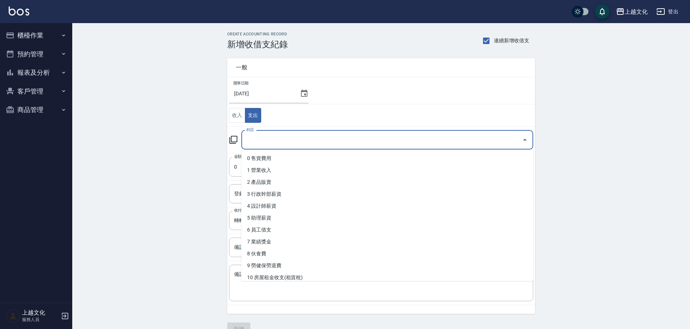
click at [271, 144] on input "科目" at bounding box center [382, 140] width 275 height 13
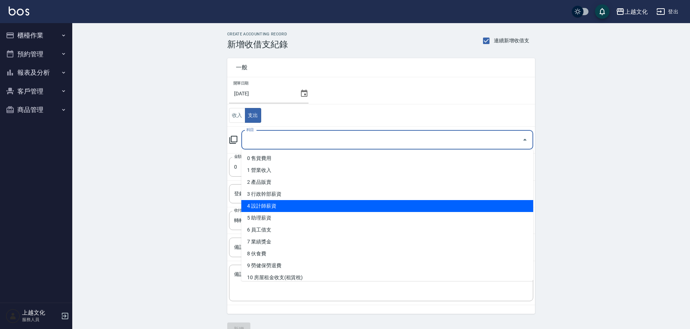
click at [277, 201] on li "4 設計師薪資" at bounding box center [387, 206] width 292 height 12
type input "4 設計師薪資"
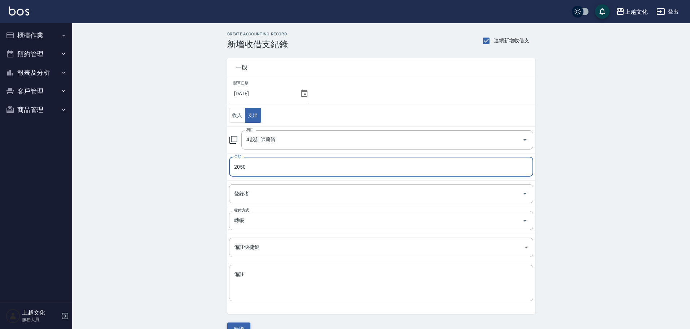
type input "2050"
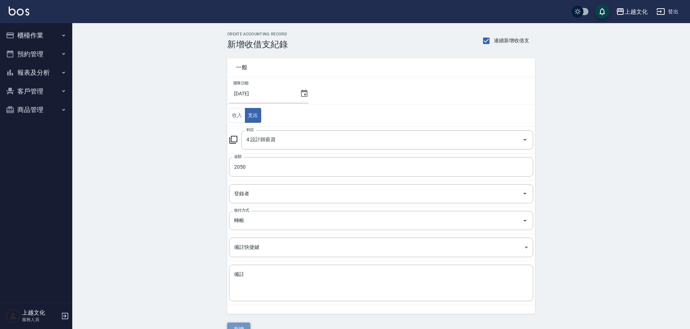
click at [235, 326] on button "新增" at bounding box center [238, 329] width 23 height 13
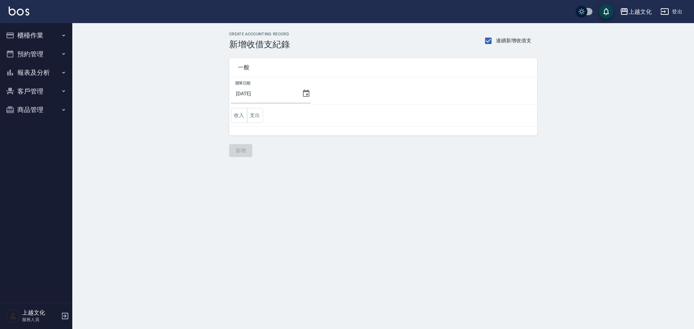
click at [302, 94] on icon at bounding box center [306, 93] width 9 height 9
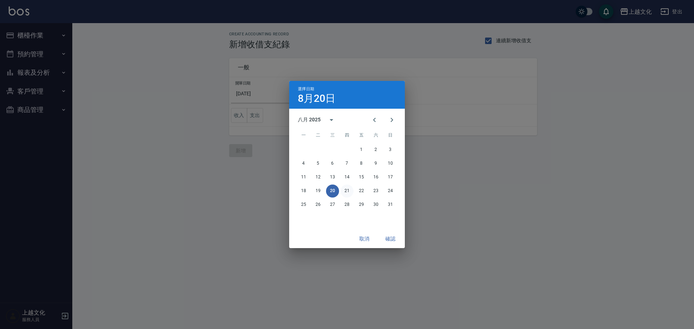
click at [348, 191] on button "21" at bounding box center [346, 191] width 13 height 13
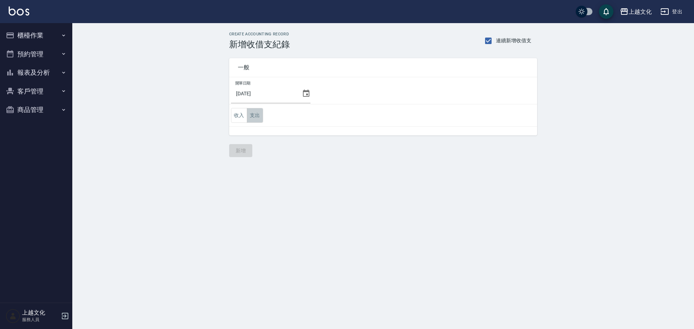
click at [255, 113] on button "支出" at bounding box center [255, 115] width 16 height 15
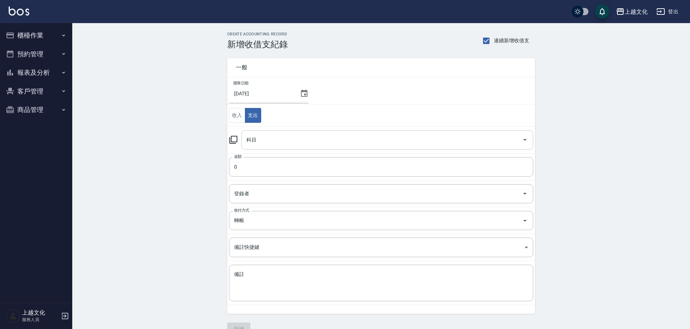
click at [251, 144] on input "科目" at bounding box center [382, 140] width 275 height 13
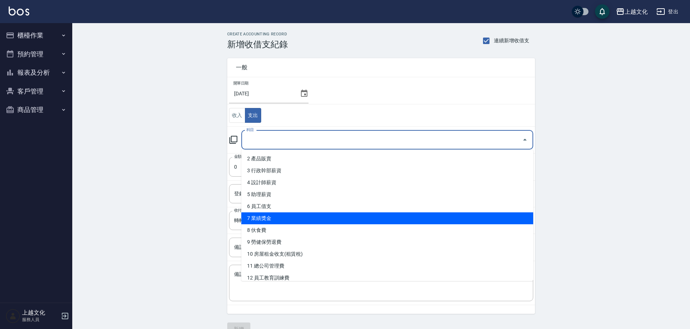
scroll to position [36, 0]
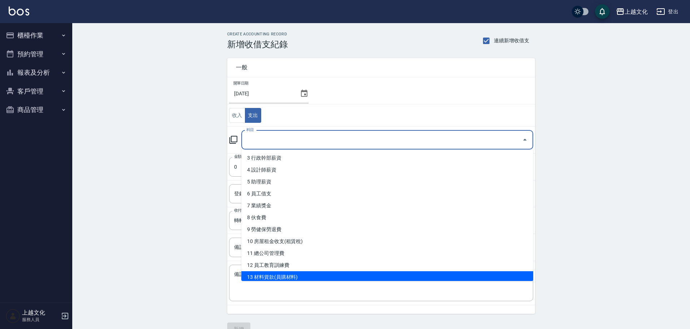
click at [271, 276] on li "13 材料貨款(員購材料)" at bounding box center [387, 277] width 292 height 12
type input "13 材料貨款(員購材料)"
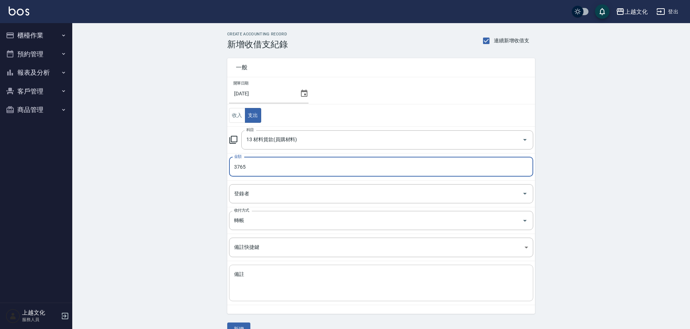
type input "3765"
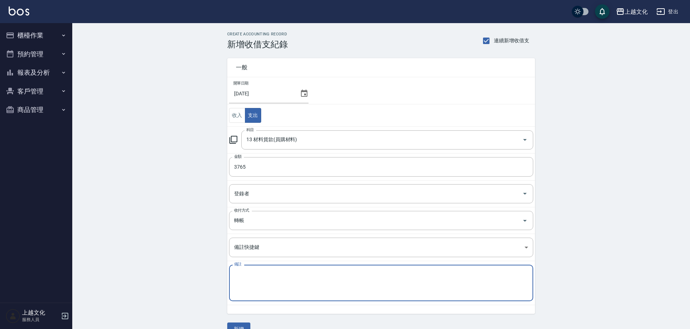
click at [273, 279] on textarea "備註" at bounding box center [381, 283] width 294 height 25
type textarea "華田"
click at [250, 326] on button "新增" at bounding box center [238, 329] width 23 height 13
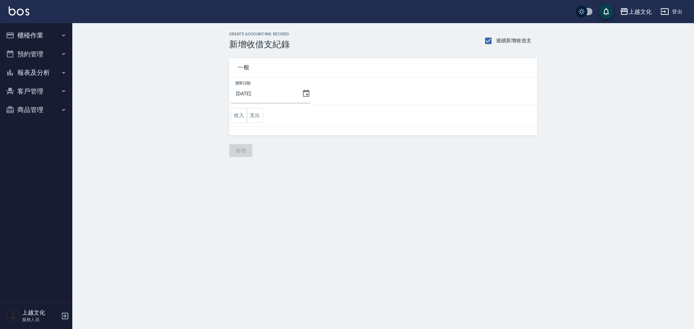
click at [303, 95] on icon at bounding box center [306, 93] width 9 height 9
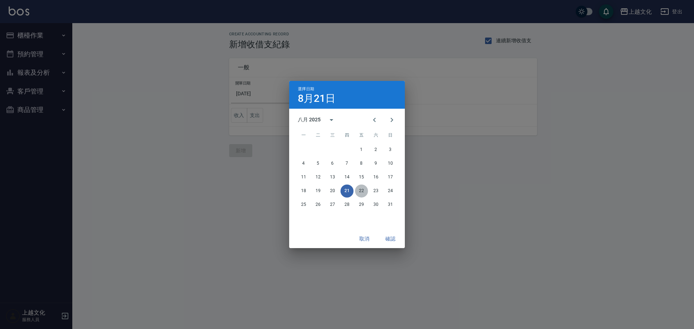
click at [360, 191] on button "22" at bounding box center [361, 191] width 13 height 13
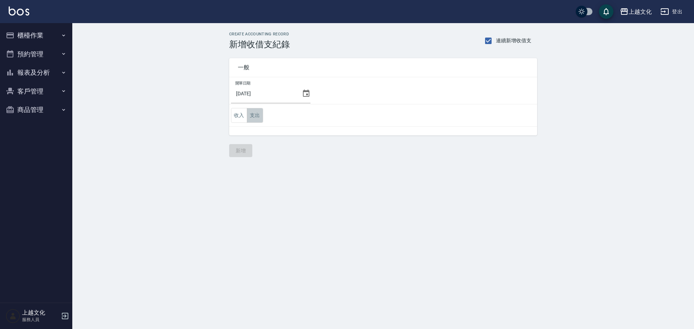
click at [259, 116] on button "支出" at bounding box center [255, 115] width 16 height 15
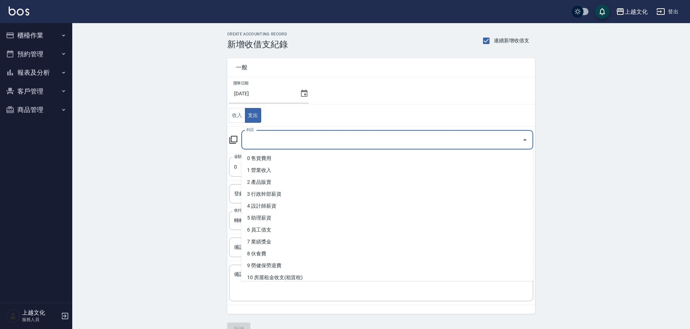
click at [261, 138] on input "科目" at bounding box center [382, 140] width 275 height 13
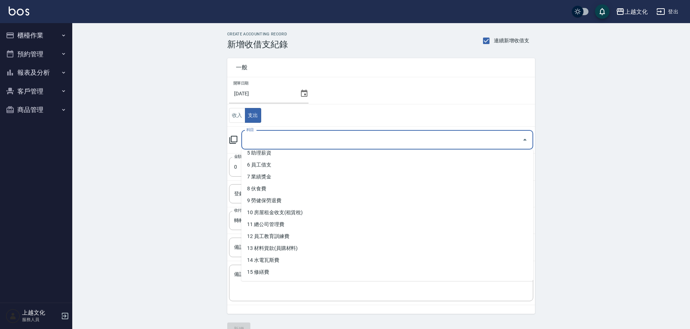
scroll to position [72, 0]
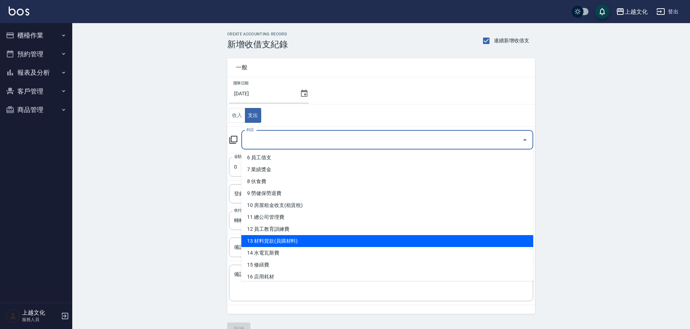
click at [274, 242] on li "13 材料貨款(員購材料)" at bounding box center [387, 241] width 292 height 12
type input "13 材料貨款(員購材料)"
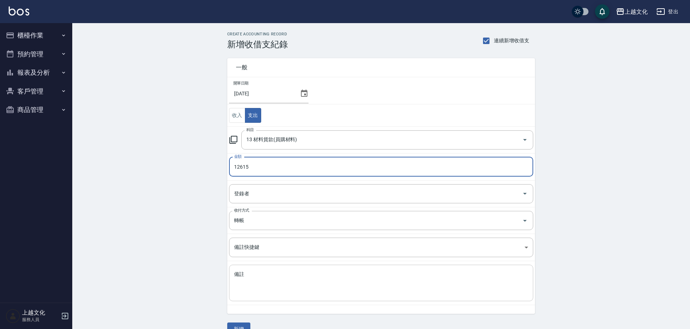
type input "12615"
click at [247, 291] on textarea "備註" at bounding box center [381, 283] width 294 height 25
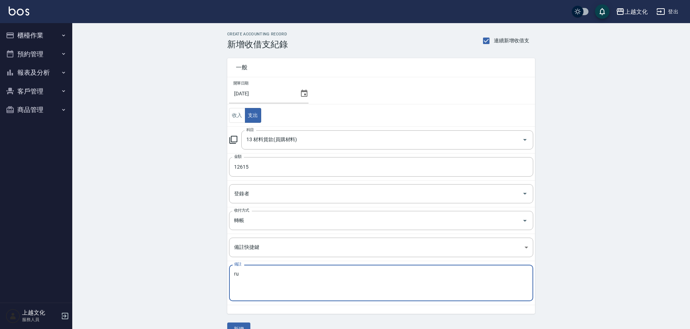
type textarea "r"
type textarea "金韓金金"
click at [242, 326] on button "新增" at bounding box center [238, 329] width 23 height 13
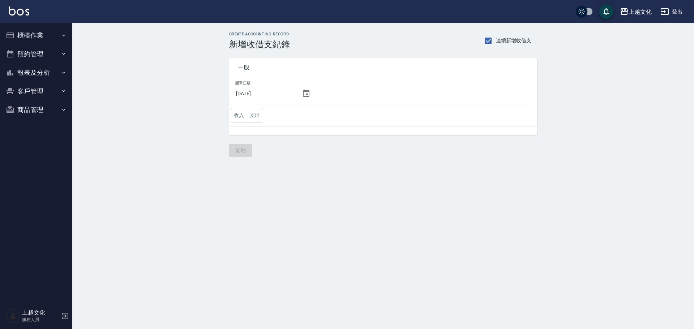
click at [303, 94] on icon at bounding box center [306, 93] width 9 height 9
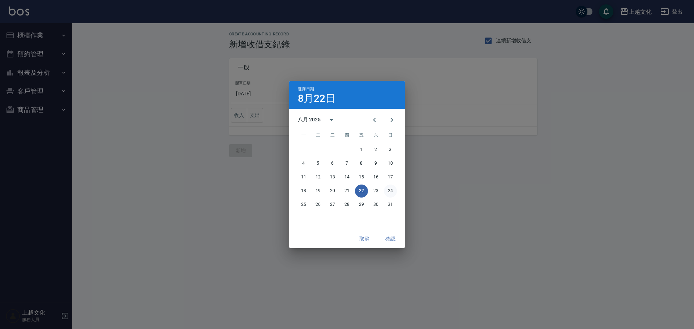
click at [390, 191] on button "24" at bounding box center [390, 191] width 13 height 13
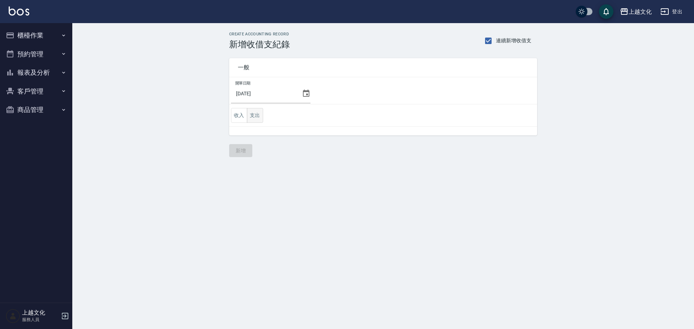
click at [255, 113] on button "支出" at bounding box center [255, 115] width 16 height 15
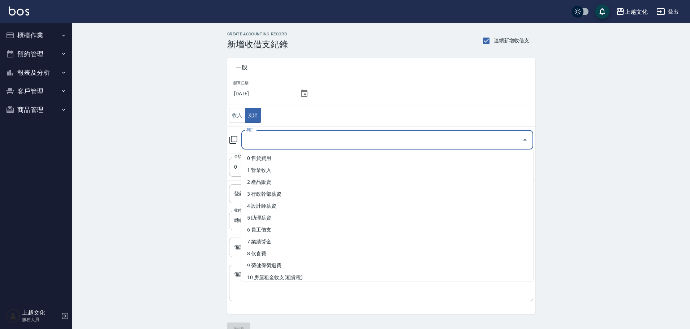
click at [265, 138] on input "科目" at bounding box center [382, 140] width 275 height 13
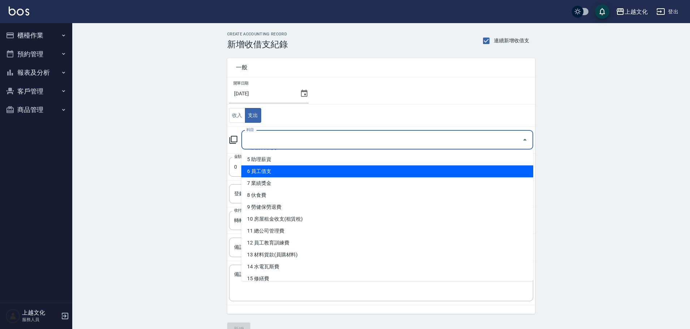
scroll to position [72, 0]
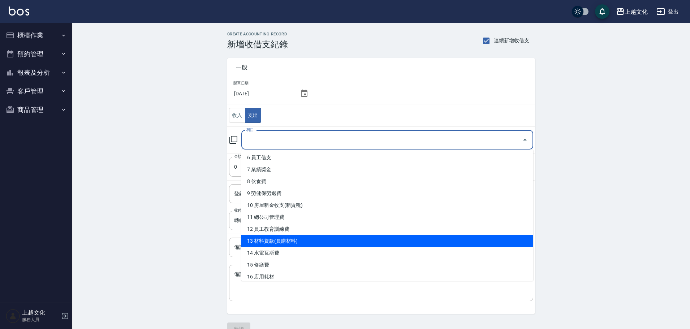
click at [289, 241] on li "13 材料貨款(員購材料)" at bounding box center [387, 241] width 292 height 12
type input "13 材料貨款(員購材料)"
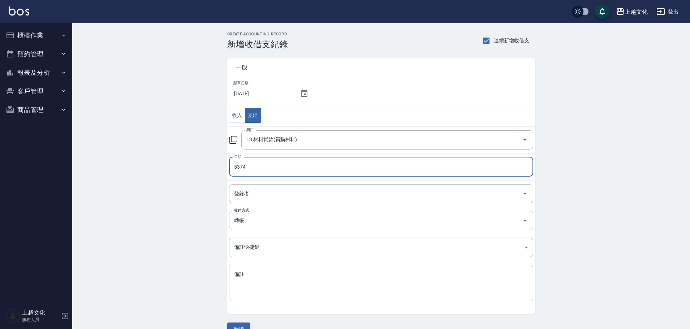
type input "5374"
click at [266, 283] on textarea "備註" at bounding box center [381, 283] width 294 height 25
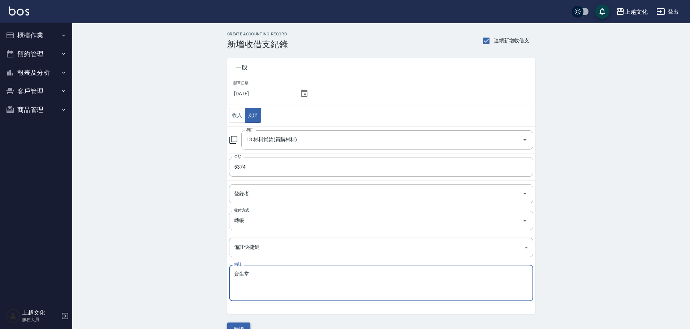
type textarea "資生堂"
click at [239, 327] on button "新增" at bounding box center [238, 329] width 23 height 13
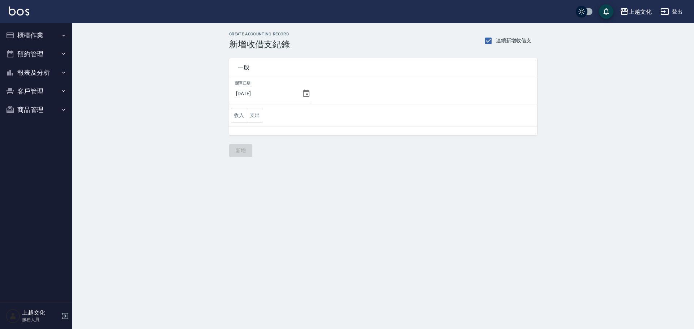
click at [302, 94] on icon at bounding box center [306, 93] width 9 height 9
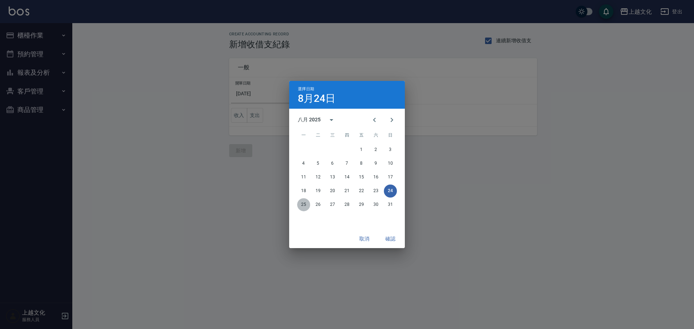
click at [301, 205] on button "25" at bounding box center [303, 204] width 13 height 13
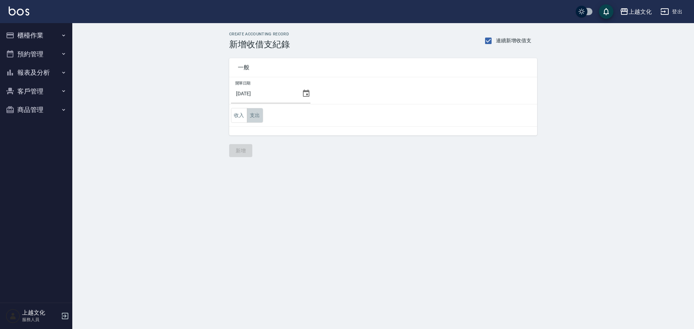
drag, startPoint x: 252, startPoint y: 115, endPoint x: 258, endPoint y: 125, distance: 12.0
click at [252, 115] on button "支出" at bounding box center [255, 115] width 16 height 15
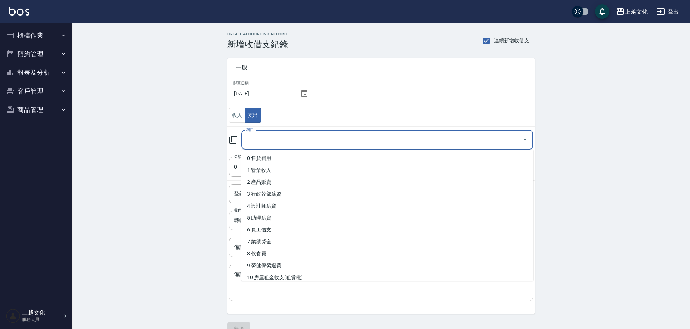
click at [262, 136] on input "科目" at bounding box center [382, 140] width 275 height 13
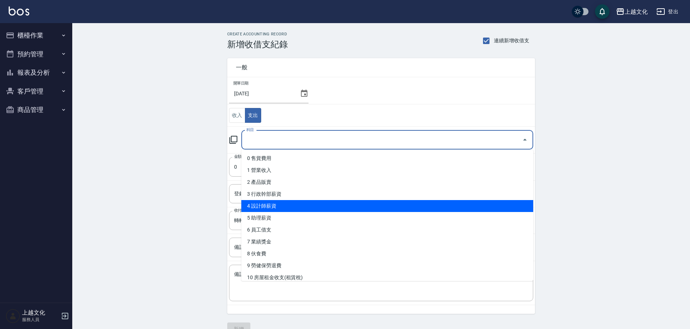
click at [274, 210] on li "4 設計師薪資" at bounding box center [387, 206] width 292 height 12
type input "4 設計師薪資"
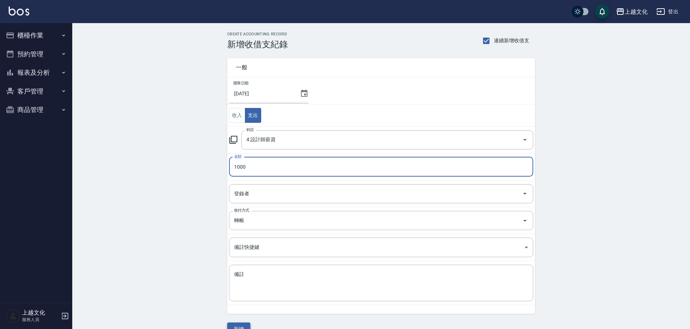
type input "1000"
click at [234, 327] on button "新增" at bounding box center [238, 329] width 23 height 13
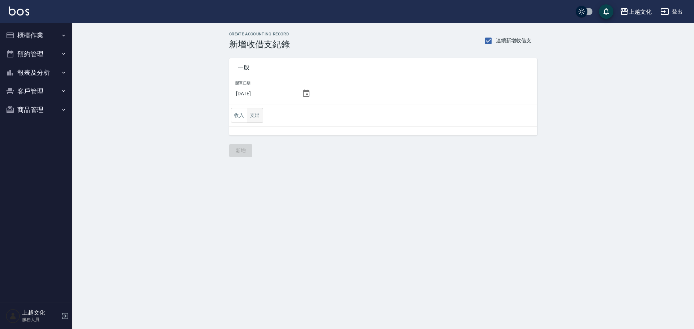
click at [252, 119] on button "支出" at bounding box center [255, 115] width 16 height 15
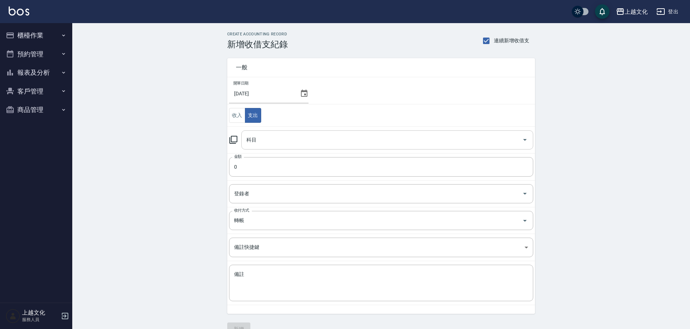
click at [268, 138] on input "科目" at bounding box center [382, 140] width 275 height 13
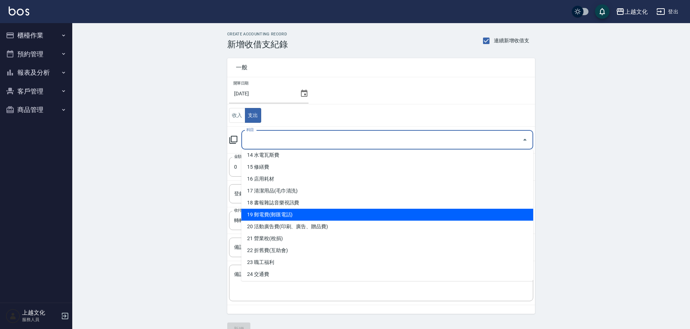
scroll to position [181, 0]
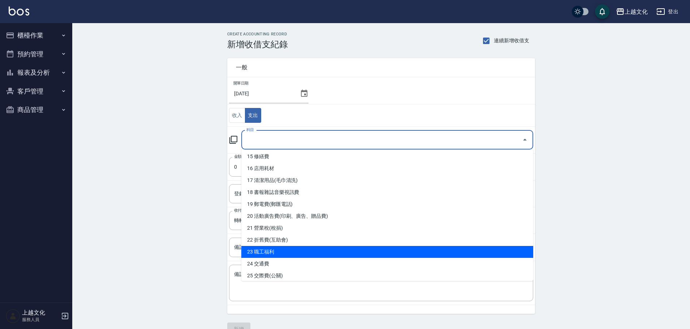
click at [263, 254] on li "23 職工福利" at bounding box center [387, 252] width 292 height 12
type input "23 職工福利"
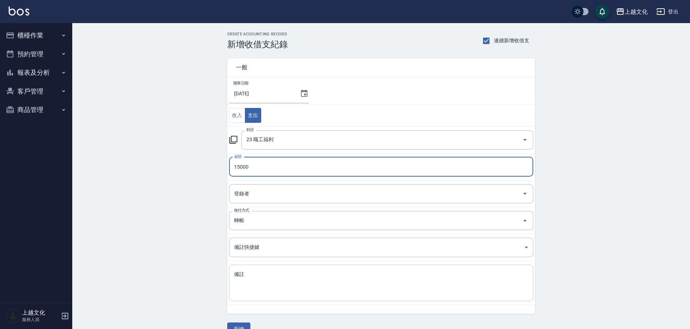
type input "15000"
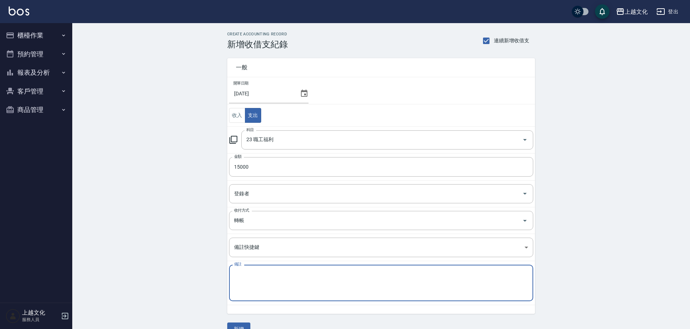
click at [267, 290] on textarea "備註" at bounding box center [381, 283] width 294 height 25
type textarea "8月"
click at [239, 327] on button "新增" at bounding box center [238, 329] width 23 height 13
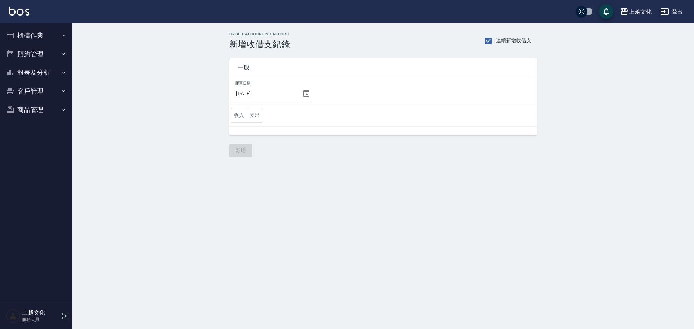
click at [303, 94] on icon at bounding box center [306, 93] width 9 height 9
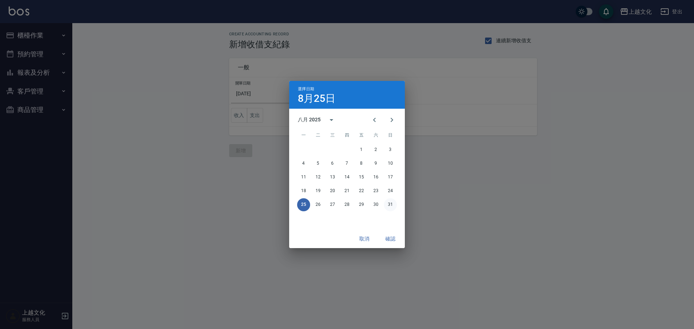
click at [390, 208] on button "31" at bounding box center [390, 204] width 13 height 13
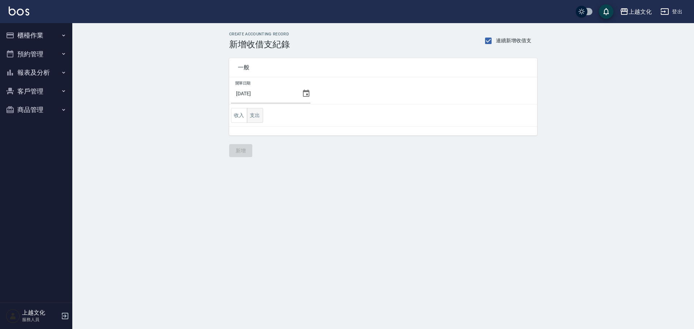
click at [254, 114] on button "支出" at bounding box center [255, 115] width 16 height 15
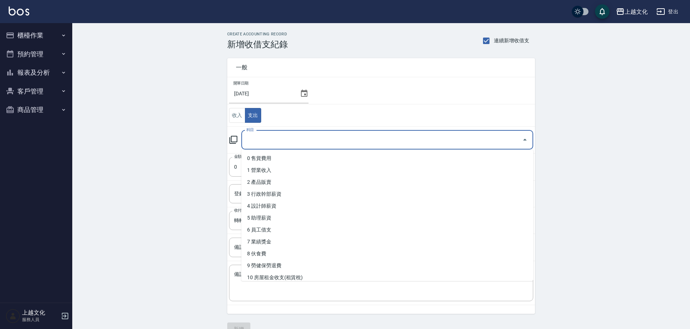
click at [266, 141] on input "科目" at bounding box center [382, 140] width 275 height 13
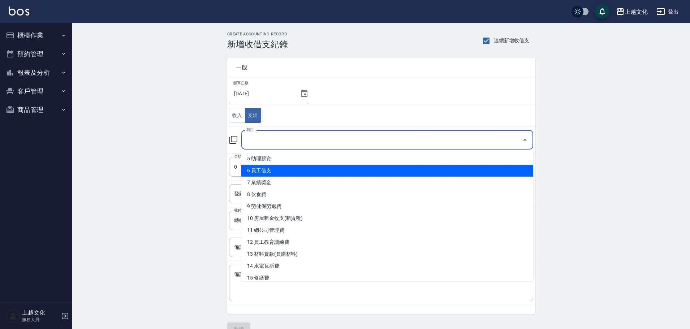
scroll to position [108, 0]
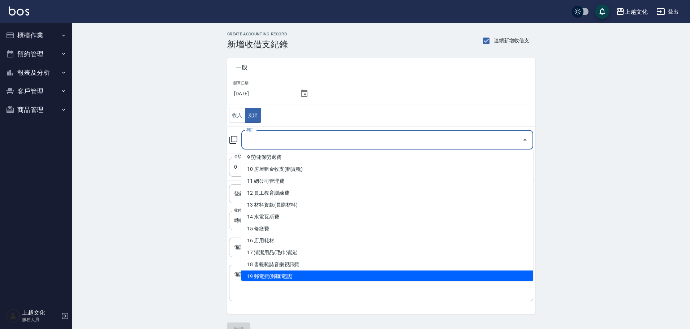
click at [283, 275] on li "19 郵電費(郵匯電話)" at bounding box center [387, 277] width 292 height 12
type input "19 郵電費(郵匯電話)"
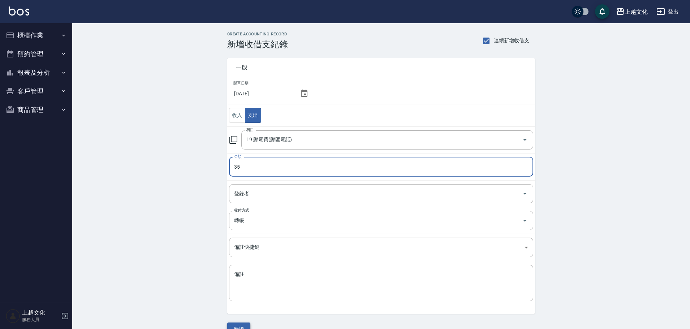
type input "35"
click at [242, 323] on button "新增" at bounding box center [238, 329] width 23 height 13
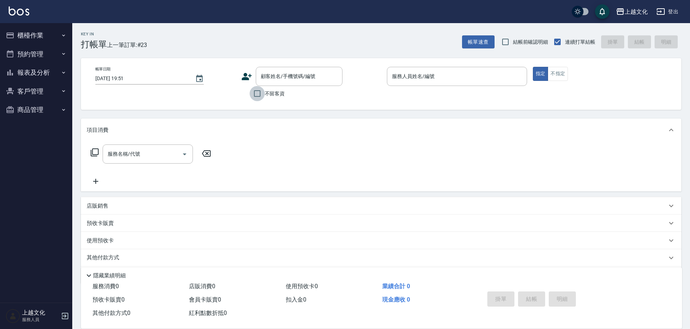
click at [256, 92] on input "不留客資" at bounding box center [257, 93] width 15 height 15
checkbox input "true"
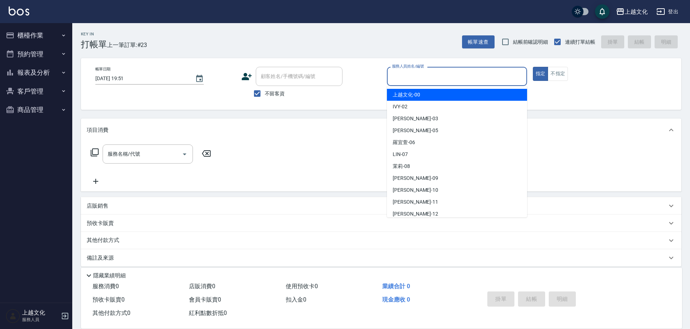
drag, startPoint x: 457, startPoint y: 76, endPoint x: 454, endPoint y: 67, distance: 9.6
click at [457, 77] on input "服務人員姓名/編號" at bounding box center [457, 76] width 134 height 13
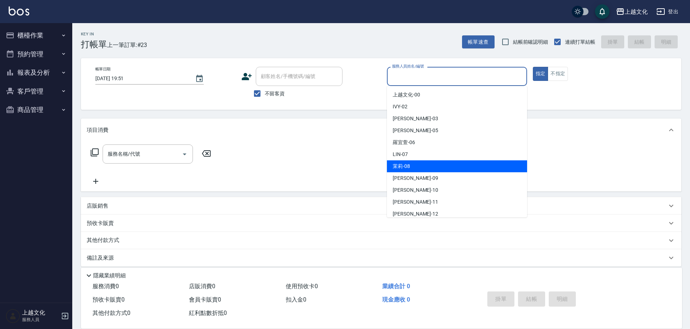
click at [414, 163] on div "茉莉 -08" at bounding box center [457, 166] width 140 height 12
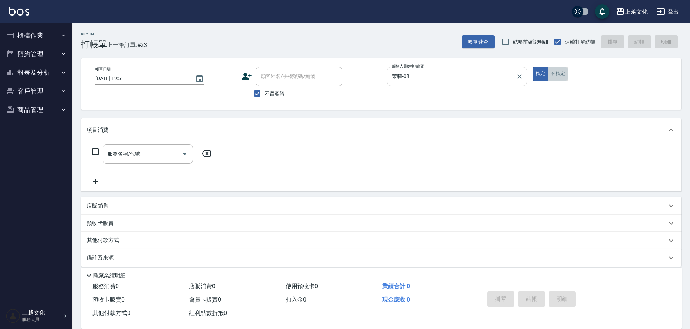
drag, startPoint x: 556, startPoint y: 74, endPoint x: 415, endPoint y: 77, distance: 141.3
click at [556, 75] on button "不指定" at bounding box center [558, 74] width 20 height 14
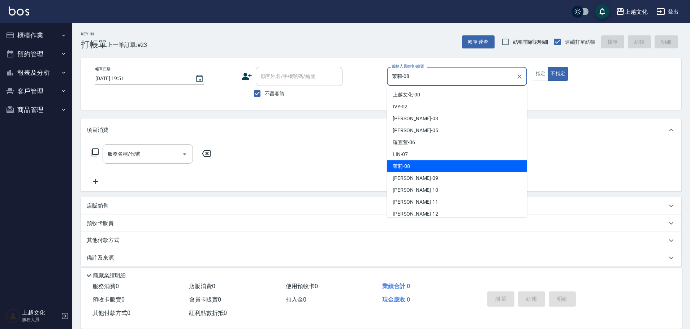
drag, startPoint x: 419, startPoint y: 77, endPoint x: 416, endPoint y: 92, distance: 15.3
click at [420, 77] on input "茉莉-08" at bounding box center [451, 76] width 123 height 13
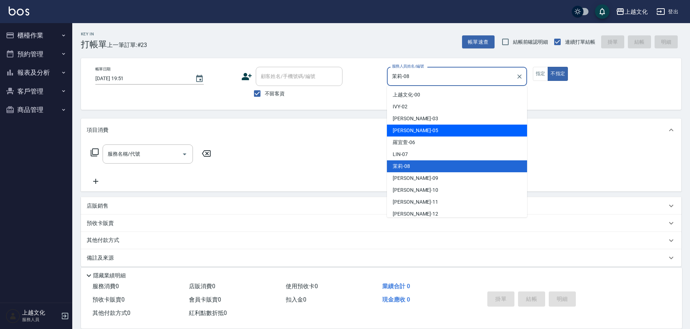
click at [413, 132] on span "[PERSON_NAME] -05" at bounding box center [416, 131] width 46 height 8
type input "EMILY-05"
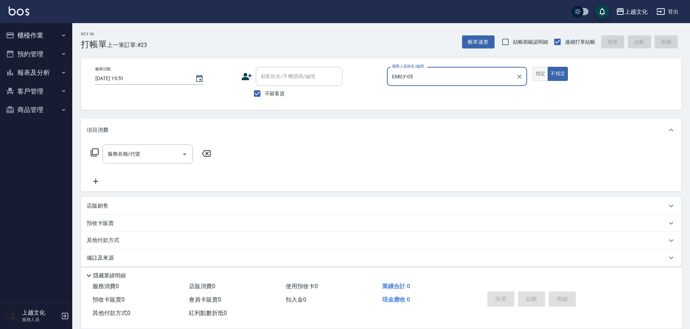
click at [538, 76] on button "指定" at bounding box center [541, 74] width 16 height 14
click at [94, 151] on icon at bounding box center [94, 152] width 9 height 9
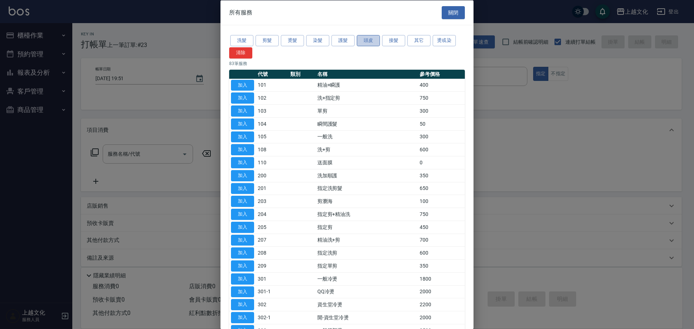
click at [360, 40] on button "頭皮" at bounding box center [368, 40] width 23 height 11
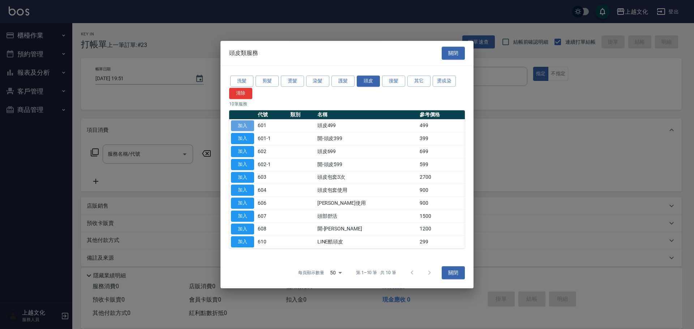
click at [235, 125] on button "加入" at bounding box center [242, 125] width 23 height 11
type input "頭皮499(601)"
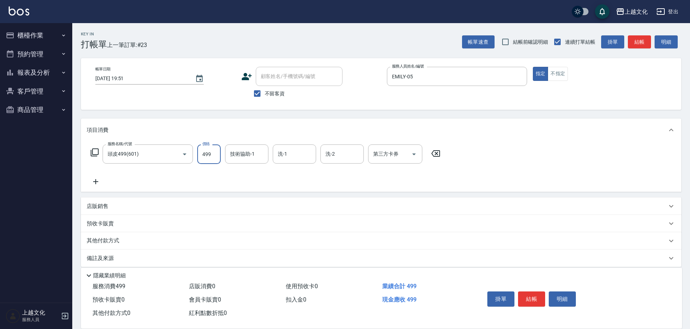
drag, startPoint x: 215, startPoint y: 158, endPoint x: 214, endPoint y: 151, distance: 6.7
click at [215, 158] on input "499" at bounding box center [208, 155] width 23 height 20
type input "849"
click at [532, 298] on button "結帳" at bounding box center [531, 299] width 27 height 15
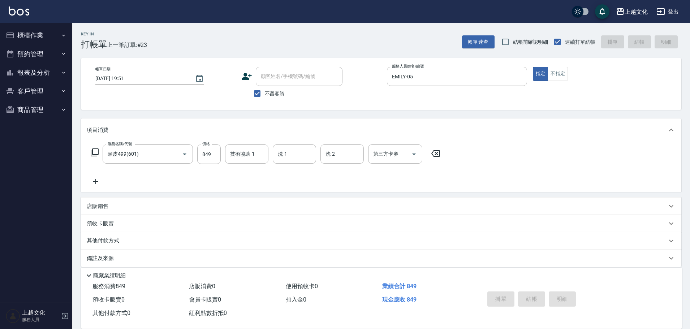
type input "[DATE] 19:52"
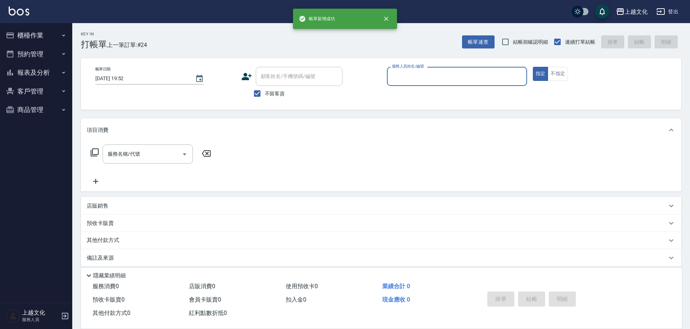
click at [448, 78] on input "服務人員姓名/編號" at bounding box center [457, 76] width 134 height 13
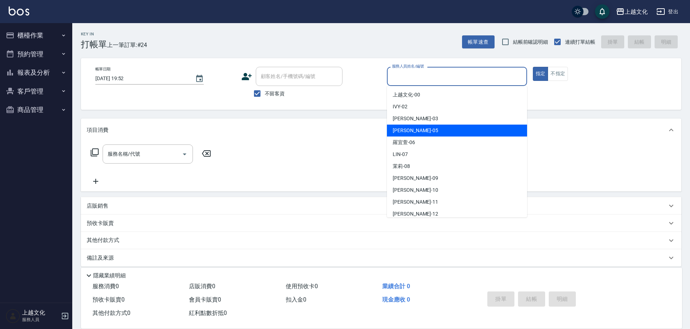
drag, startPoint x: 434, startPoint y: 129, endPoint x: 555, endPoint y: 99, distance: 124.6
click at [434, 129] on div "[PERSON_NAME] -05" at bounding box center [457, 131] width 140 height 12
type input "EMILY-05"
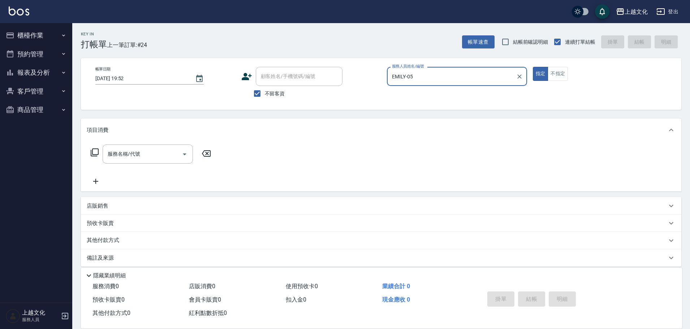
drag, startPoint x: 561, startPoint y: 75, endPoint x: 384, endPoint y: 115, distance: 181.4
click at [560, 75] on button "不指定" at bounding box center [558, 74] width 20 height 14
click at [93, 154] on icon at bounding box center [95, 153] width 8 height 8
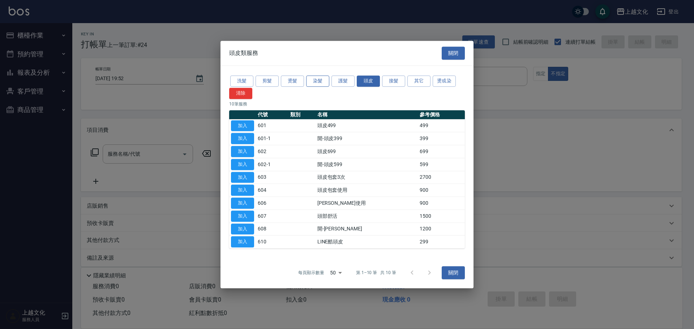
click at [310, 79] on button "染髮" at bounding box center [317, 81] width 23 height 11
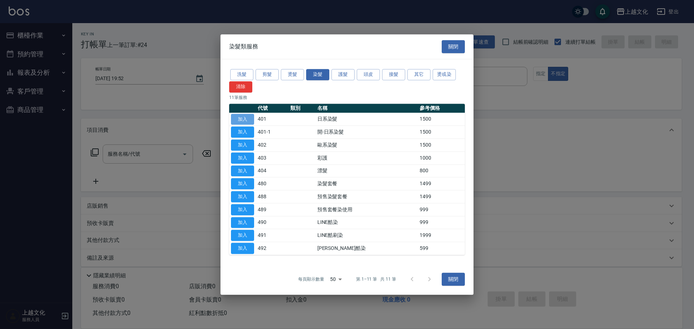
click at [240, 118] on button "加入" at bounding box center [242, 119] width 23 height 11
type input "日系染髮(401)"
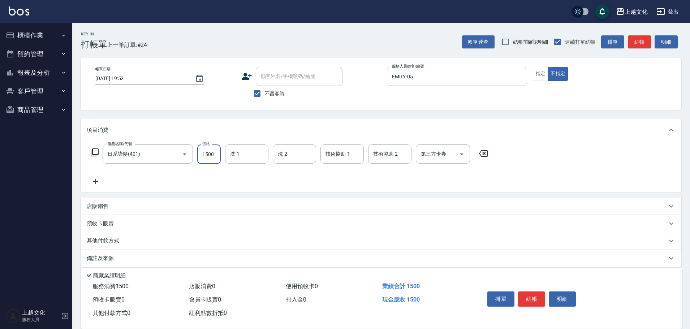
click at [213, 158] on input "1500" at bounding box center [208, 155] width 23 height 20
type input "2599"
click at [254, 158] on input "洗-1" at bounding box center [246, 154] width 37 height 13
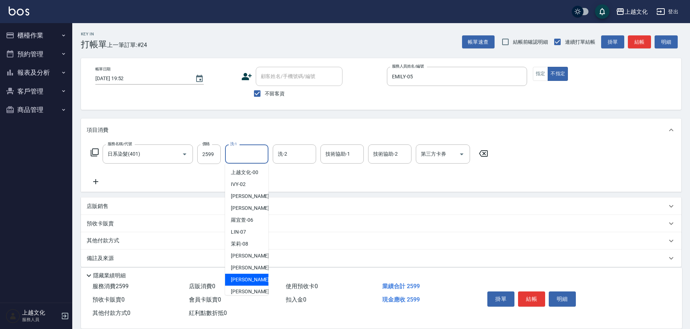
click at [248, 280] on span "[PERSON_NAME] -11" at bounding box center [254, 280] width 46 height 8
type input "[PERSON_NAME]-11"
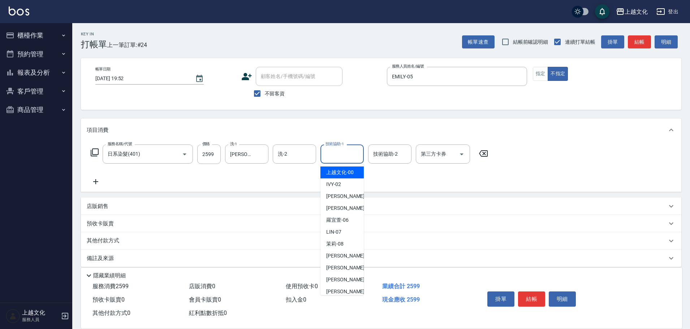
click at [338, 153] on input "技術協助-1" at bounding box center [342, 154] width 37 height 13
click at [341, 207] on span "[PERSON_NAME] -05" at bounding box center [349, 209] width 46 height 8
type input "EMILY-05"
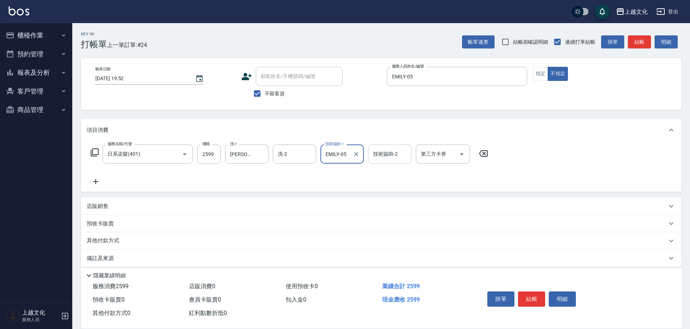
click at [387, 152] on input "技術協助-2" at bounding box center [389, 154] width 37 height 13
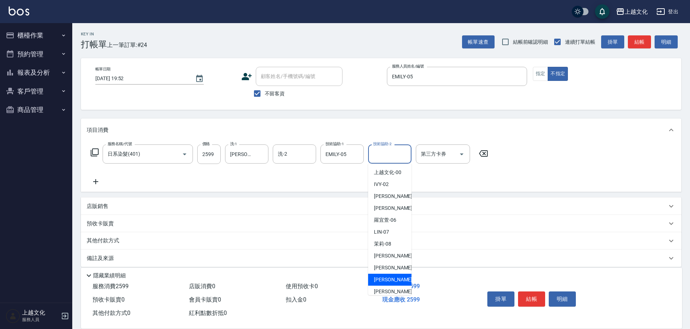
click at [391, 278] on span "[PERSON_NAME] -11" at bounding box center [397, 280] width 46 height 8
type input "[PERSON_NAME]-11"
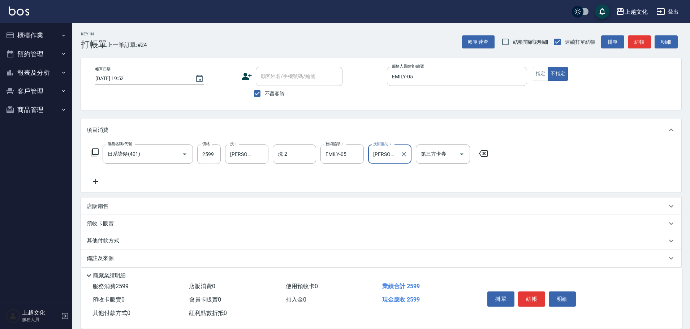
drag, startPoint x: 95, startPoint y: 181, endPoint x: 95, endPoint y: 165, distance: 15.6
click at [95, 180] on icon at bounding box center [95, 181] width 5 height 5
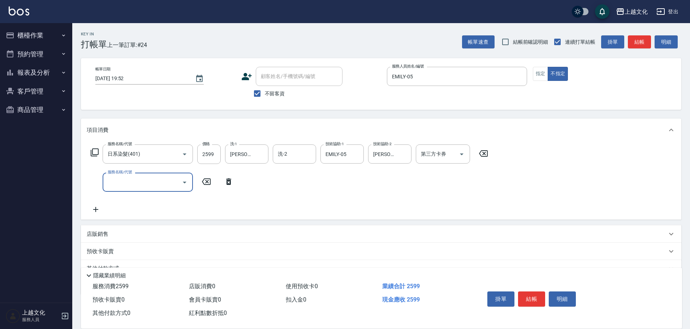
click at [94, 151] on icon at bounding box center [94, 152] width 9 height 9
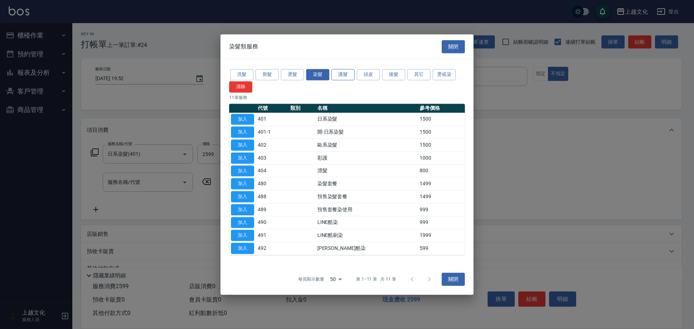
drag, startPoint x: 345, startPoint y: 73, endPoint x: 266, endPoint y: 91, distance: 80.8
click at [345, 73] on button "護髮" at bounding box center [342, 74] width 23 height 11
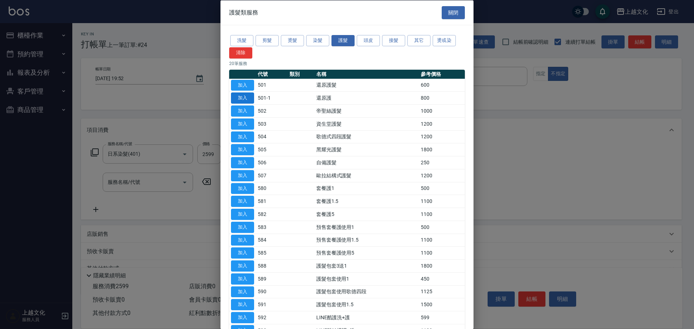
drag, startPoint x: 249, startPoint y: 86, endPoint x: 248, endPoint y: 94, distance: 8.0
click at [249, 85] on button "加入" at bounding box center [242, 84] width 23 height 11
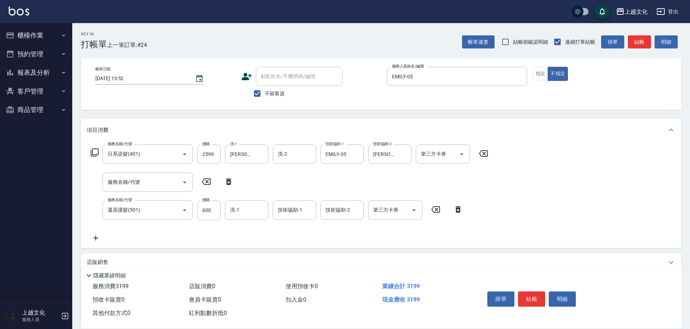
click at [228, 180] on icon at bounding box center [229, 181] width 18 height 9
type input "還原護髮(501)"
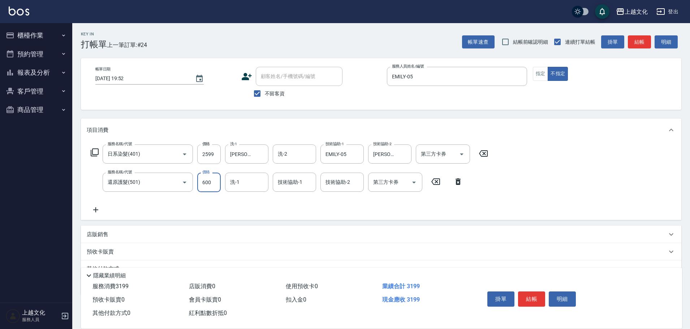
click at [209, 188] on input "600" at bounding box center [208, 183] width 23 height 20
type input "0"
click at [230, 179] on input "洗-1" at bounding box center [246, 182] width 37 height 13
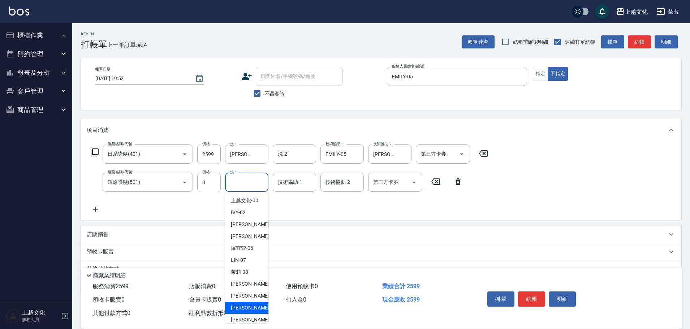
click at [247, 309] on span "[PERSON_NAME] -11" at bounding box center [254, 308] width 46 height 8
click at [247, 309] on div "紅利點數折抵 0" at bounding box center [234, 313] width 96 height 13
type input "[PERSON_NAME]-11"
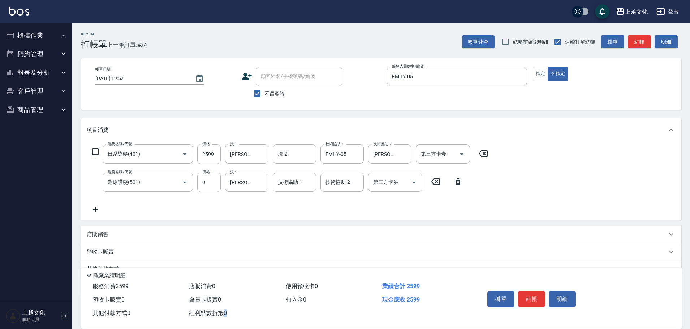
click at [524, 293] on button "結帳" at bounding box center [531, 299] width 27 height 15
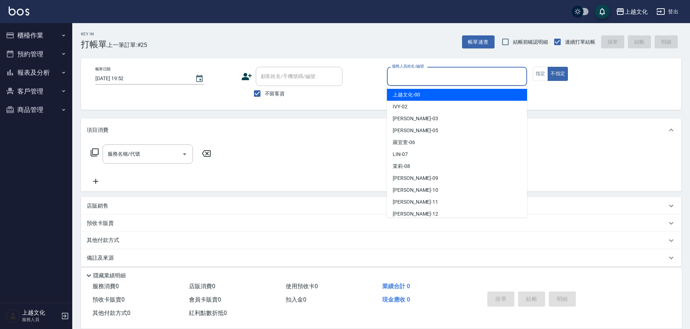
click at [463, 79] on input "服務人員姓名/編號" at bounding box center [457, 76] width 134 height 13
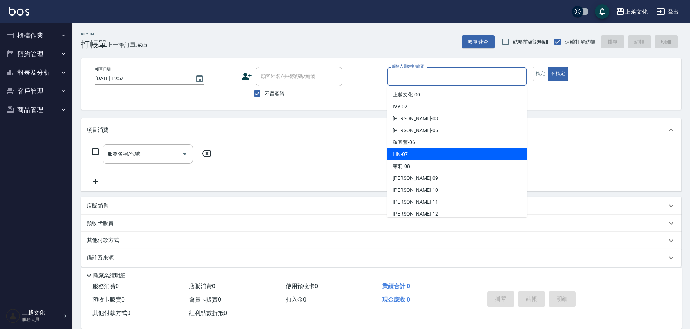
click at [418, 153] on div "[PERSON_NAME] -07" at bounding box center [457, 155] width 140 height 12
type input "[PERSON_NAME]-07"
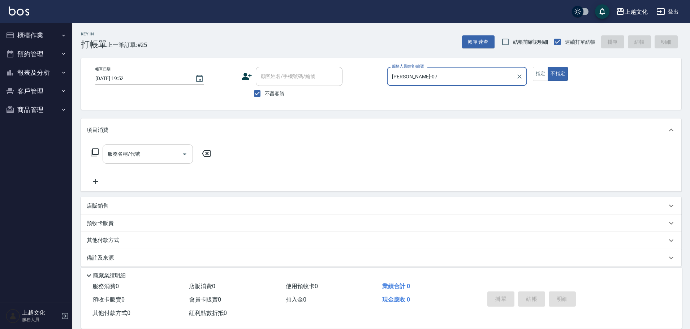
click at [125, 155] on input "服務名稱/代號" at bounding box center [142, 154] width 73 height 13
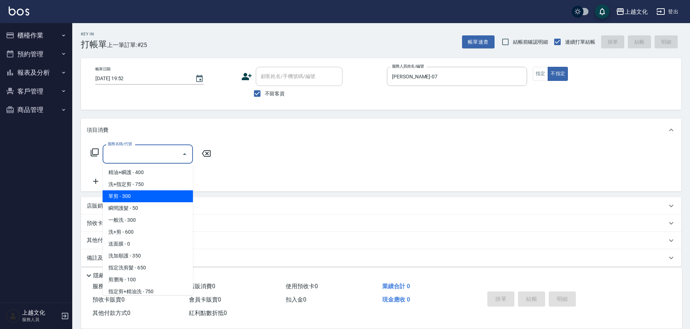
click at [117, 198] on span "單剪 - 300" at bounding box center [148, 196] width 90 height 12
type input "單剪(103)"
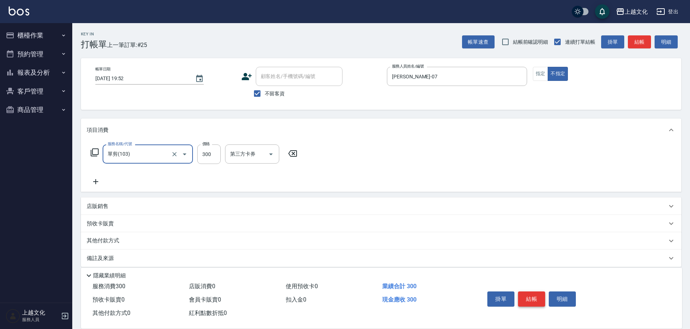
click at [531, 296] on button "結帳" at bounding box center [531, 299] width 27 height 15
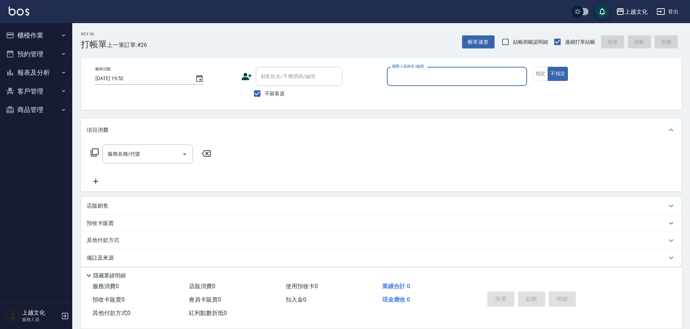
click at [450, 77] on input "服務人員姓名/編號" at bounding box center [457, 76] width 134 height 13
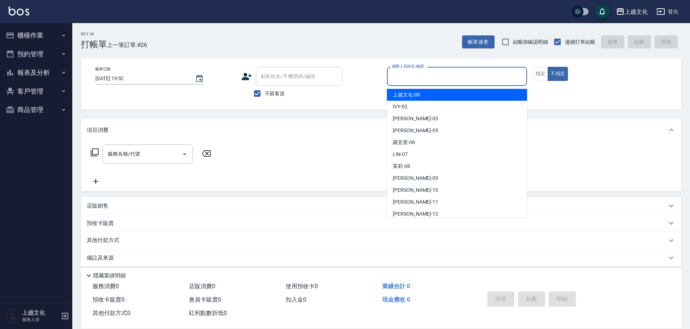
drag, startPoint x: 450, startPoint y: 77, endPoint x: 450, endPoint y: 85, distance: 8.0
click at [450, 77] on input "服務人員姓名/編號" at bounding box center [457, 76] width 134 height 13
click at [440, 82] on input "服務人員姓名/編號" at bounding box center [457, 76] width 134 height 13
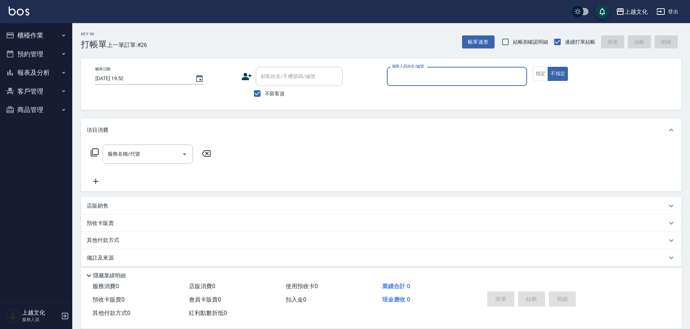
click at [441, 84] on div "服務人員姓名/編號" at bounding box center [457, 76] width 140 height 19
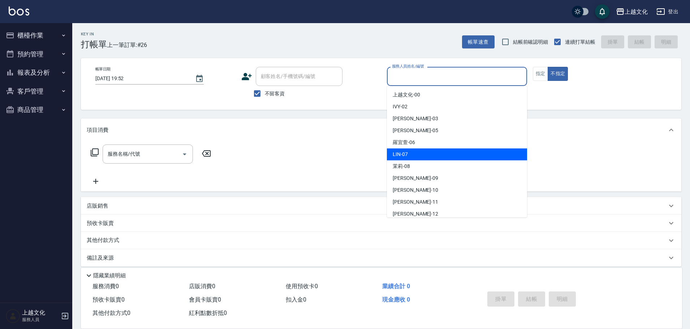
click at [419, 154] on div "[PERSON_NAME] -07" at bounding box center [457, 155] width 140 height 12
type input "[PERSON_NAME]-07"
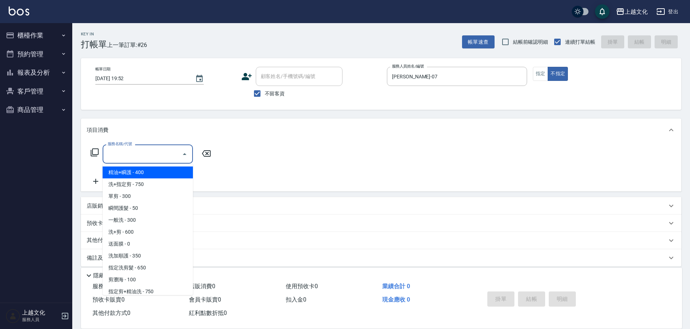
click at [154, 159] on input "服務名稱/代號" at bounding box center [142, 154] width 73 height 13
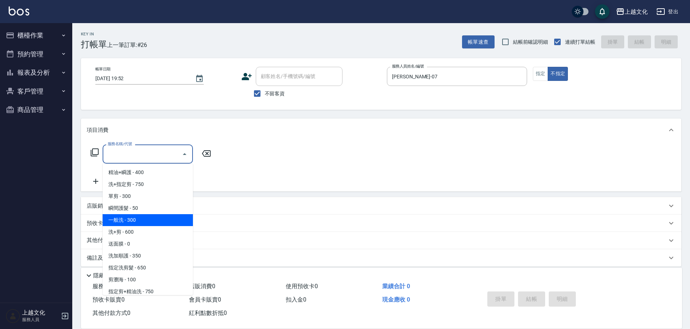
click at [139, 223] on span "一般洗 - 300" at bounding box center [148, 220] width 90 height 12
type input "一般洗(105)"
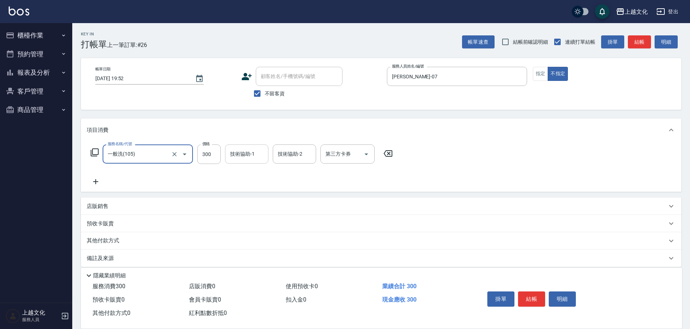
click at [234, 152] on input "技術協助-1" at bounding box center [246, 154] width 37 height 13
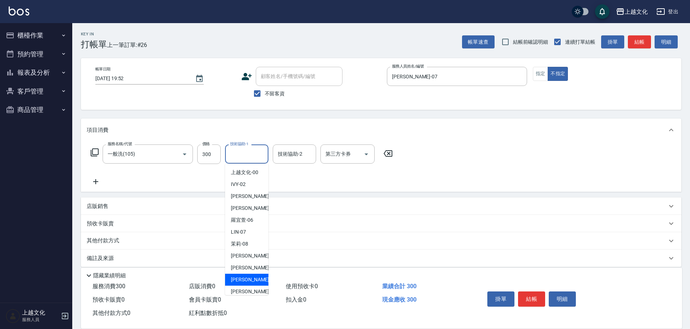
click at [249, 280] on span "[PERSON_NAME] -11" at bounding box center [254, 280] width 46 height 8
type input "[PERSON_NAME]-11"
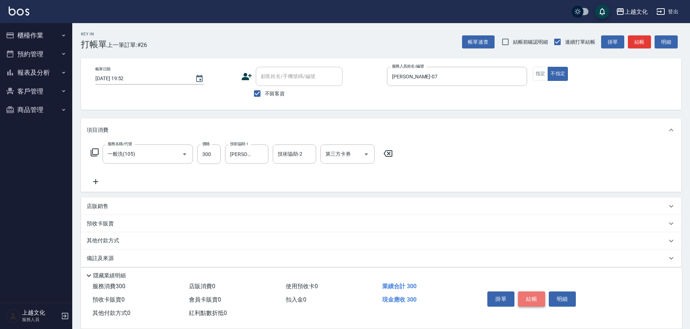
click at [536, 297] on button "結帳" at bounding box center [531, 299] width 27 height 15
click at [536, 297] on div "掛單 結帳 明細" at bounding box center [532, 300] width 94 height 23
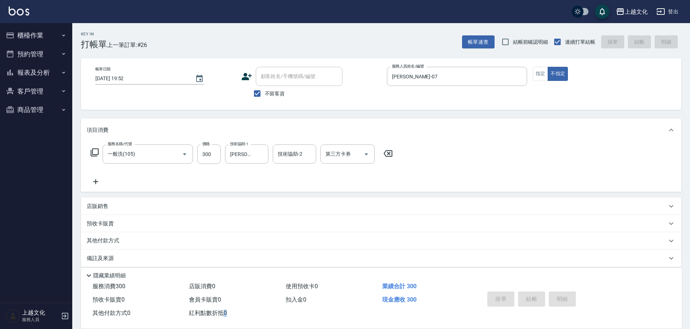
type input "[DATE] 19:53"
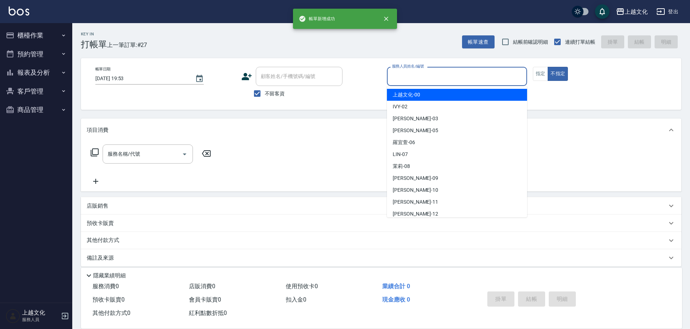
click at [463, 77] on input "服務人員姓名/編號" at bounding box center [457, 76] width 134 height 13
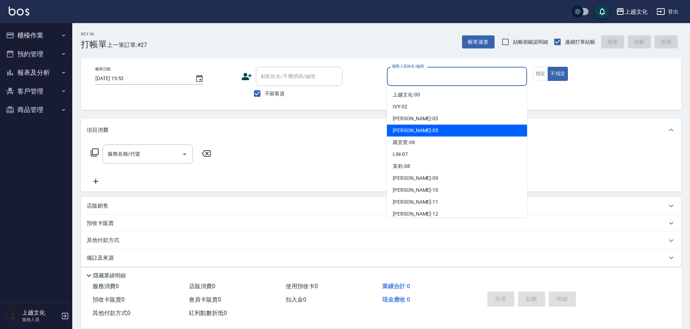
click at [430, 125] on div "[PERSON_NAME] -05" at bounding box center [457, 131] width 140 height 12
type input "EMILY-05"
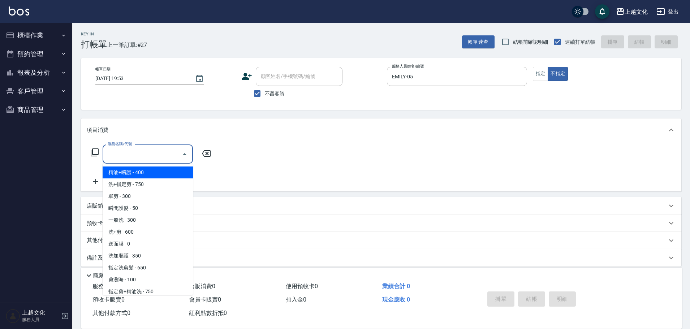
click at [158, 157] on input "服務名稱/代號" at bounding box center [142, 154] width 73 height 13
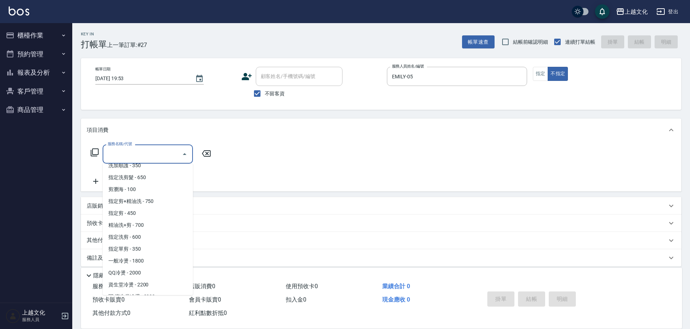
scroll to position [108, 0]
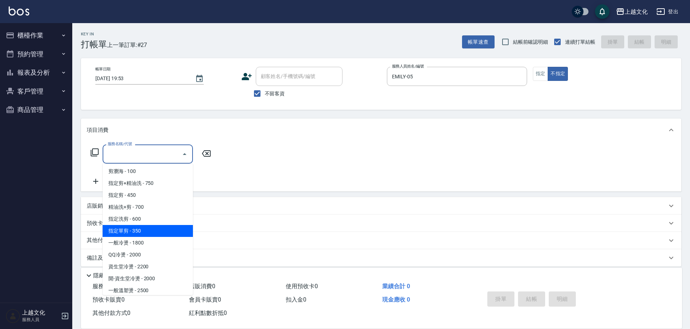
click at [150, 231] on span "指定單剪 - 350" at bounding box center [148, 231] width 90 height 12
type input "指定單剪(209)"
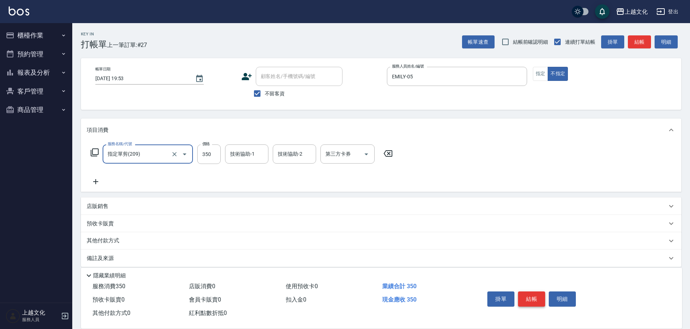
click at [522, 293] on button "結帳" at bounding box center [531, 299] width 27 height 15
click at [522, 293] on div "掛單 結帳 明細" at bounding box center [532, 300] width 94 height 23
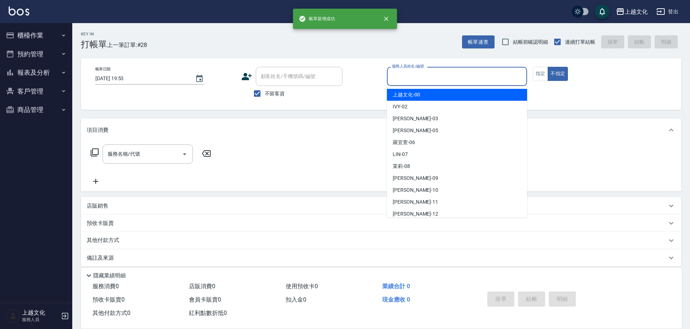
click at [430, 79] on input "服務人員姓名/編號" at bounding box center [457, 76] width 134 height 13
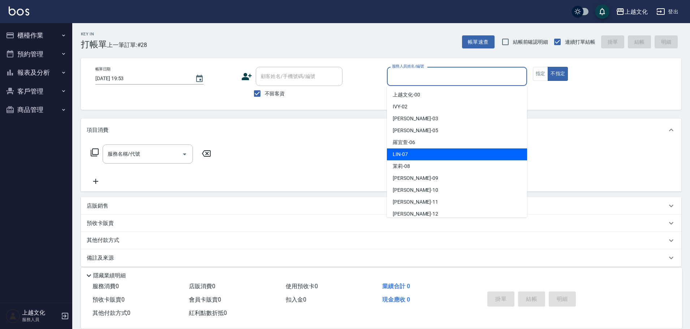
click at [426, 157] on div "[PERSON_NAME] -07" at bounding box center [457, 155] width 140 height 12
type input "[PERSON_NAME]-07"
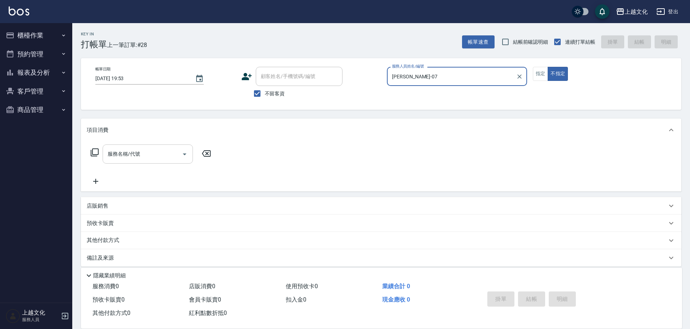
click at [140, 159] on input "服務名稱/代號" at bounding box center [142, 154] width 73 height 13
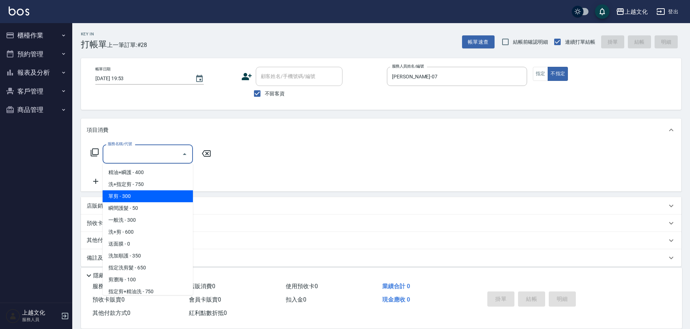
click at [139, 198] on span "單剪 - 300" at bounding box center [148, 196] width 90 height 12
type input "單剪(103)"
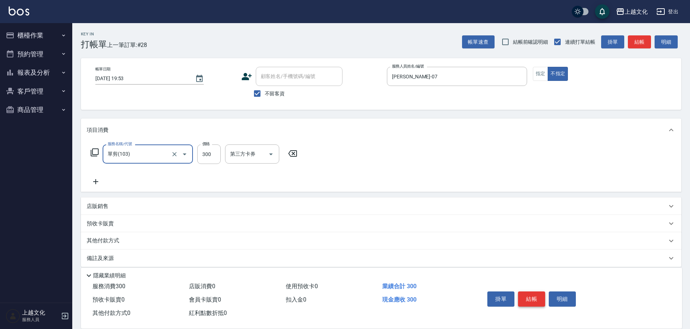
click at [534, 297] on button "結帳" at bounding box center [531, 299] width 27 height 15
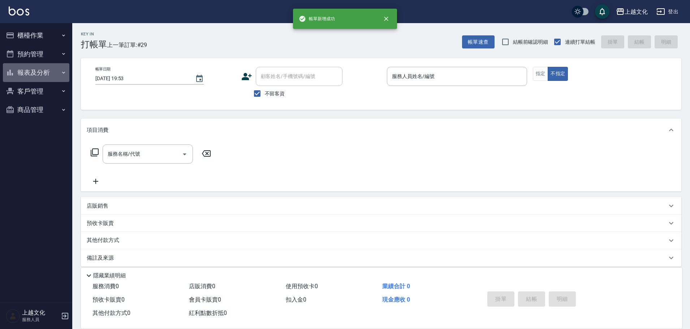
click at [27, 71] on button "報表及分析" at bounding box center [36, 72] width 66 height 19
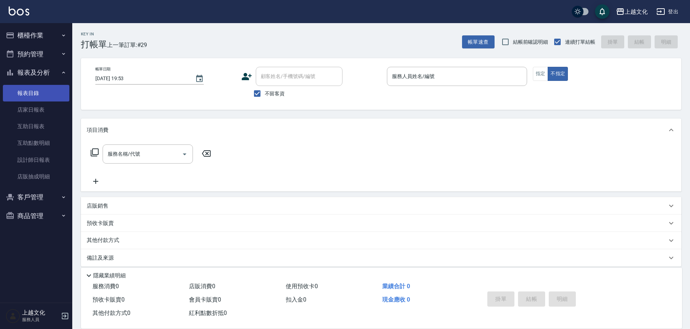
drag, startPoint x: 26, startPoint y: 107, endPoint x: 51, endPoint y: 91, distance: 29.4
click at [26, 107] on link "店家日報表" at bounding box center [36, 110] width 66 height 17
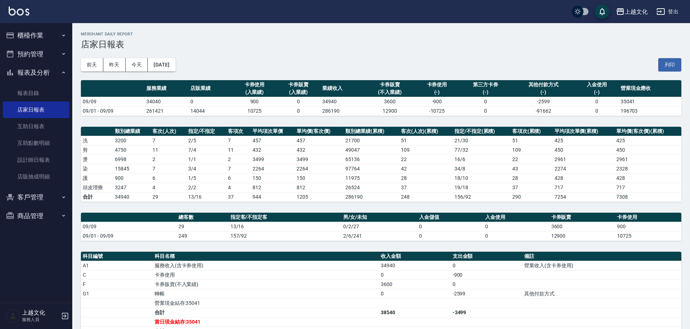
drag, startPoint x: 19, startPoint y: 38, endPoint x: 22, endPoint y: 37, distance: 3.6
click at [20, 37] on button "櫃檯作業" at bounding box center [36, 35] width 66 height 19
click at [21, 37] on button "櫃檯作業" at bounding box center [36, 35] width 66 height 19
click at [29, 36] on button "櫃檯作業" at bounding box center [36, 35] width 66 height 19
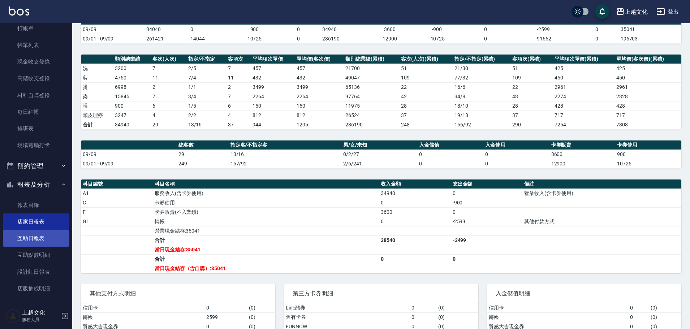
scroll to position [70, 0]
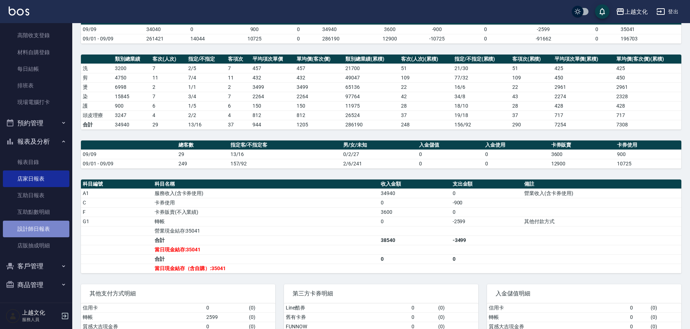
click at [43, 227] on link "設計師日報表" at bounding box center [36, 229] width 66 height 17
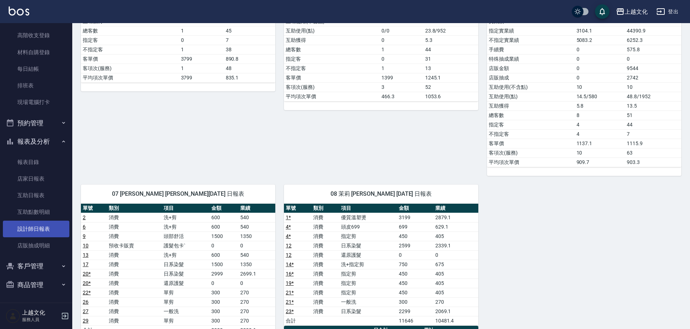
scroll to position [253, 0]
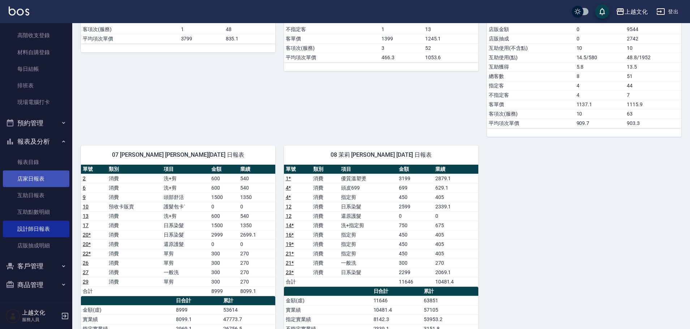
click at [21, 181] on link "店家日報表" at bounding box center [36, 179] width 66 height 17
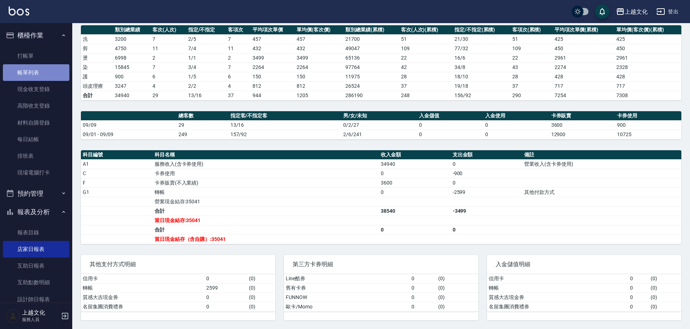
click at [36, 72] on link "帳單列表" at bounding box center [36, 72] width 66 height 17
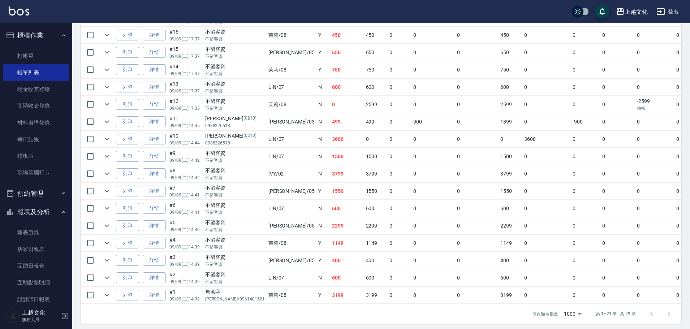
scroll to position [425, 0]
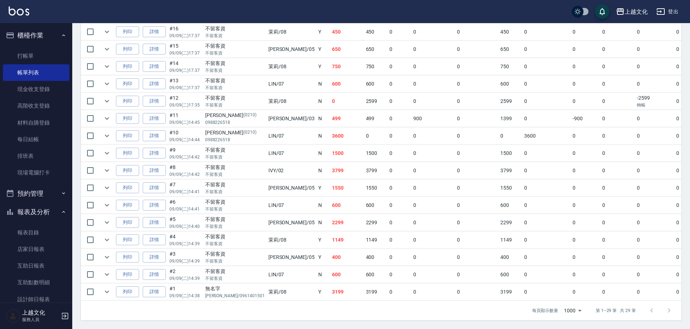
click at [154, 237] on link "詳情" at bounding box center [154, 240] width 23 height 11
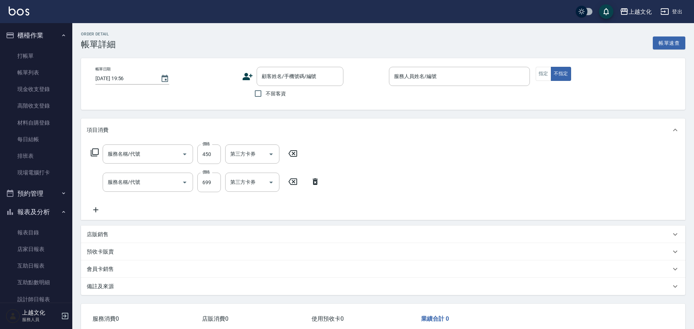
type input "[DATE] 14:39"
checkbox input "true"
type input "茉莉-08"
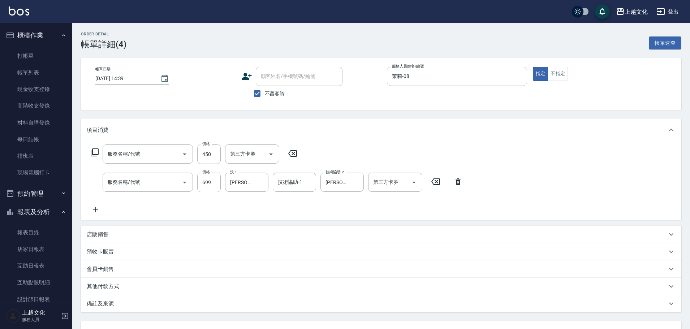
type input "指定剪(205)"
type input "頭皮699(602)"
click at [215, 181] on input "699" at bounding box center [208, 183] width 23 height 20
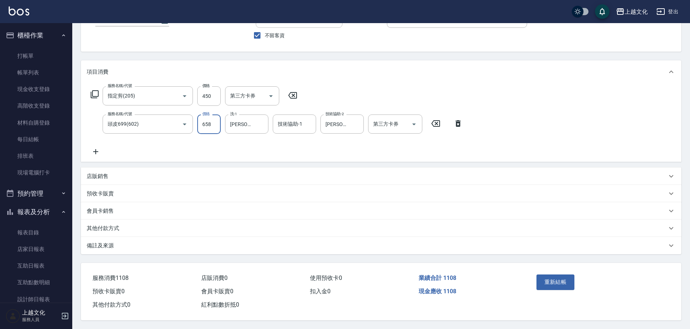
scroll to position [61, 0]
type input "658"
click at [556, 280] on button "重新結帳" at bounding box center [556, 282] width 38 height 15
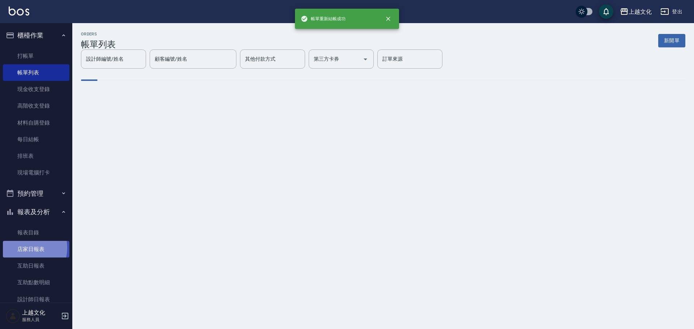
click at [20, 248] on link "店家日報表" at bounding box center [36, 249] width 66 height 17
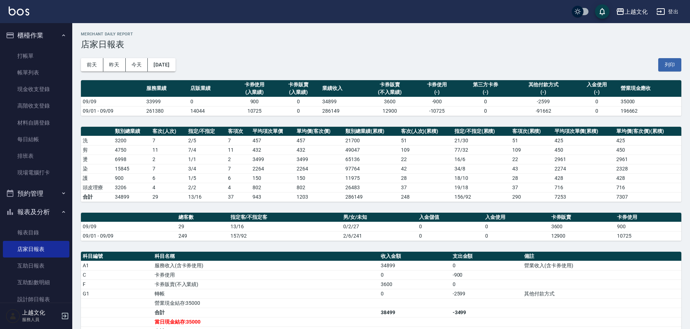
scroll to position [102, 0]
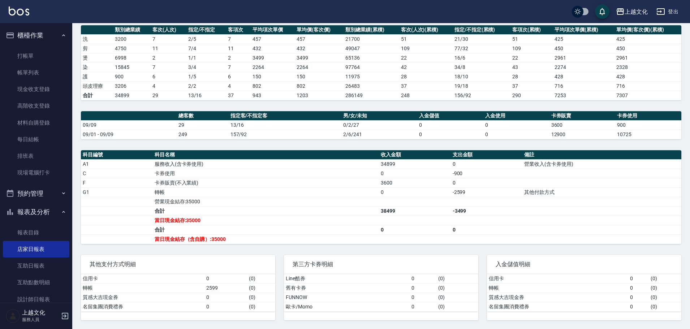
drag, startPoint x: 31, startPoint y: 68, endPoint x: 154, endPoint y: 5, distance: 138.8
click at [31, 68] on link "帳單列表" at bounding box center [36, 72] width 66 height 17
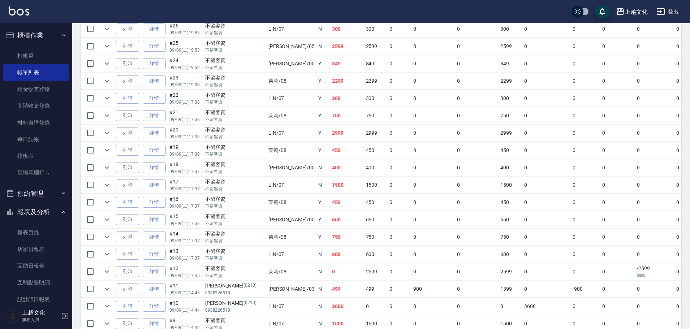
scroll to position [253, 0]
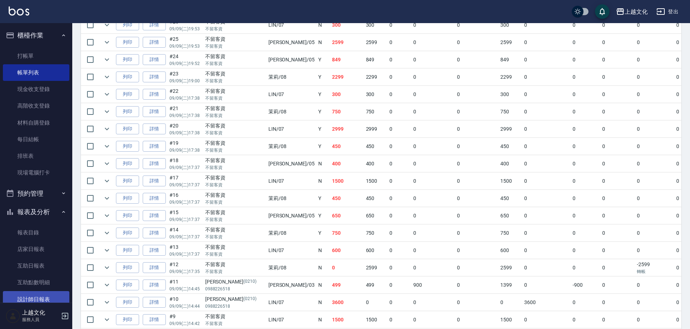
click at [31, 301] on link "設計師日報表" at bounding box center [36, 299] width 66 height 17
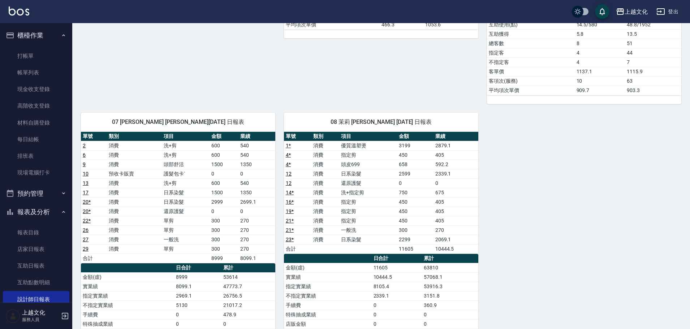
scroll to position [289, 0]
